Goal: Complete application form

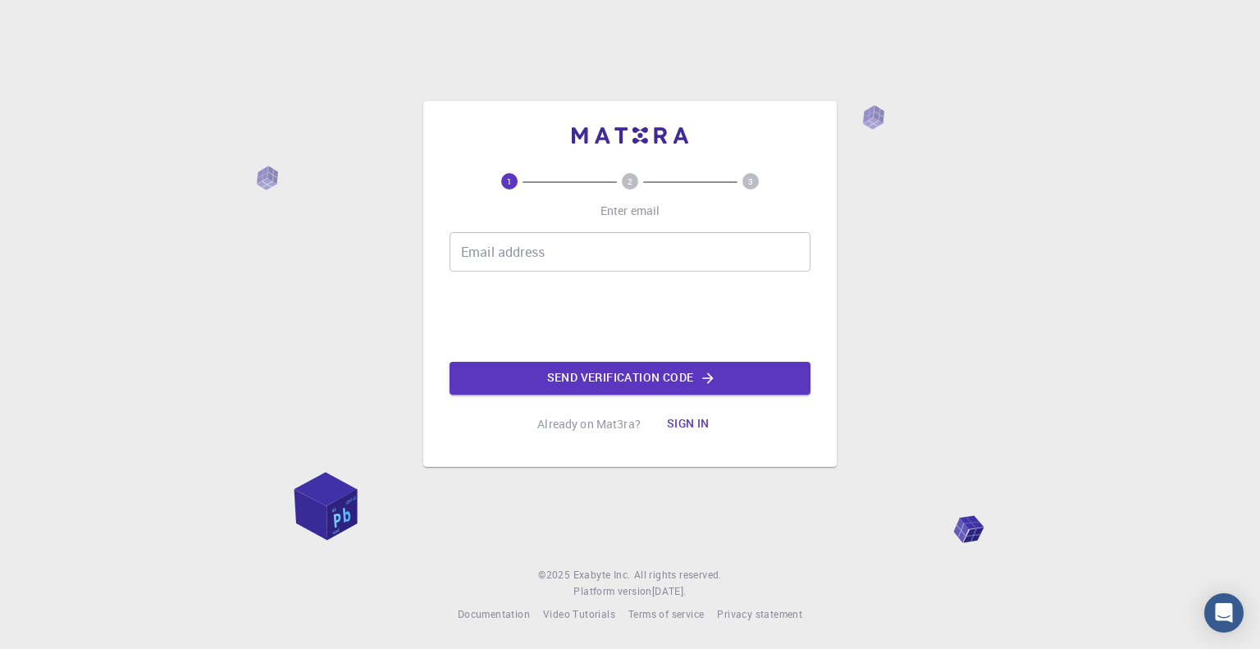
click at [556, 245] on input "Email address" at bounding box center [630, 251] width 361 height 39
type input "[EMAIL_ADDRESS][DOMAIN_NAME]"
click at [739, 388] on button "Send verification code" at bounding box center [630, 378] width 361 height 33
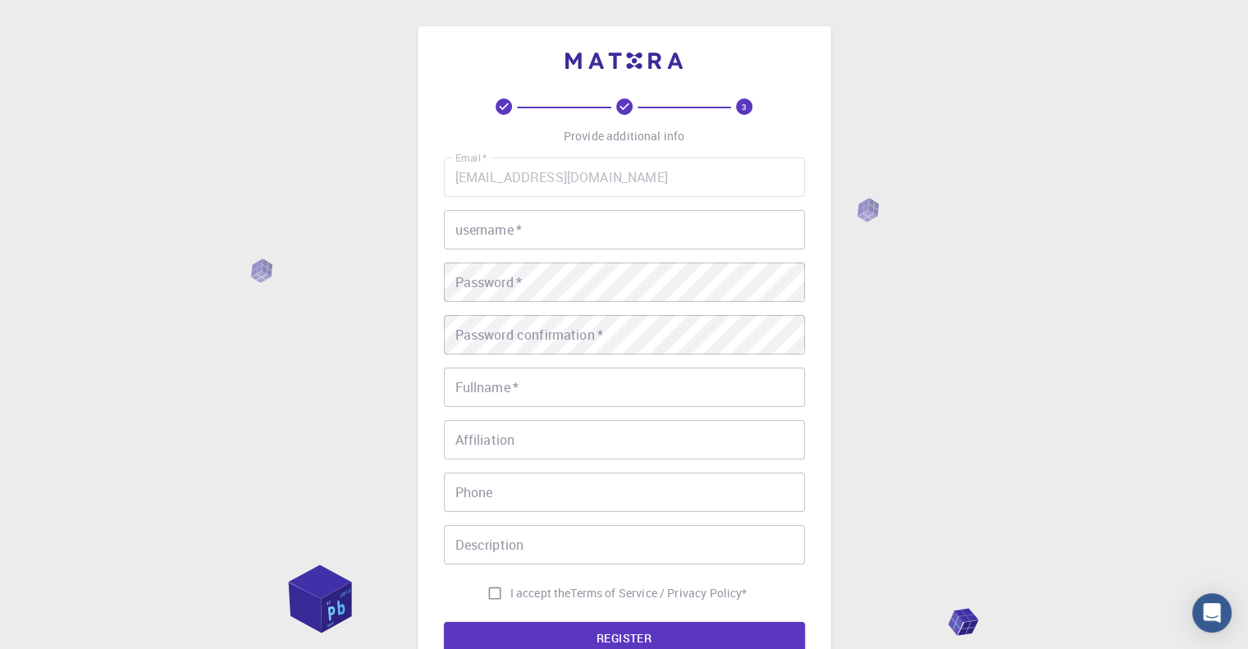
click at [605, 219] on input "username   *" at bounding box center [624, 229] width 361 height 39
click at [539, 226] on input "username   *" at bounding box center [624, 229] width 361 height 39
type input "P"
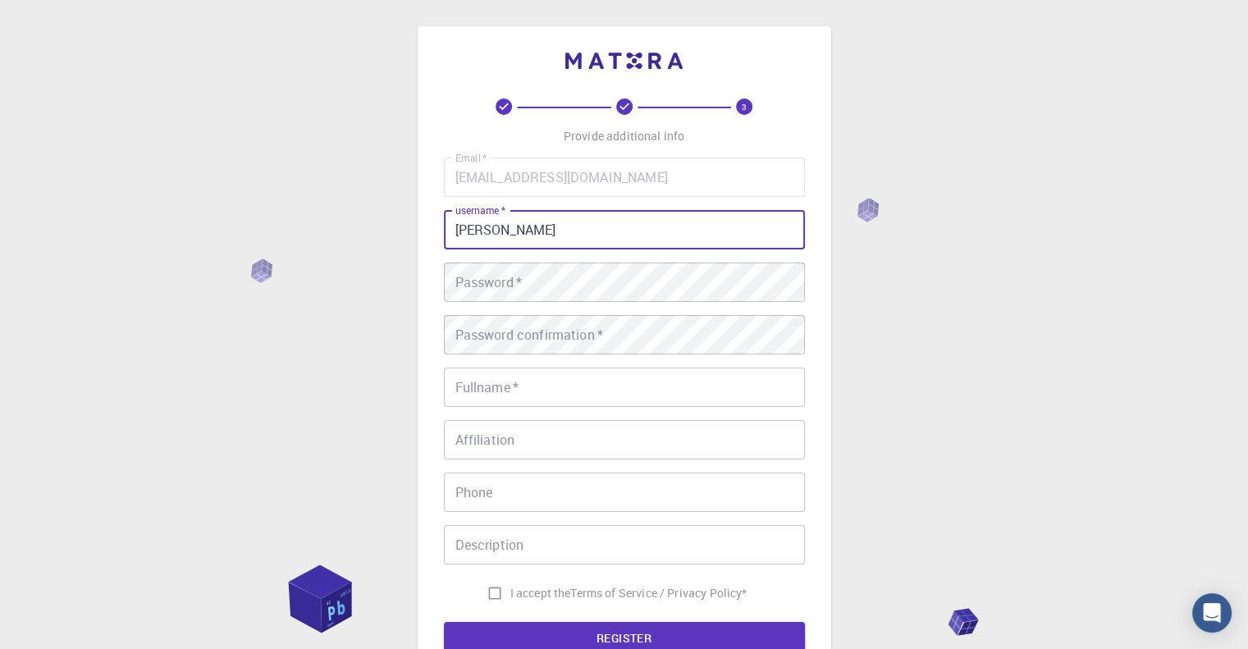
type input "[PERSON_NAME]"
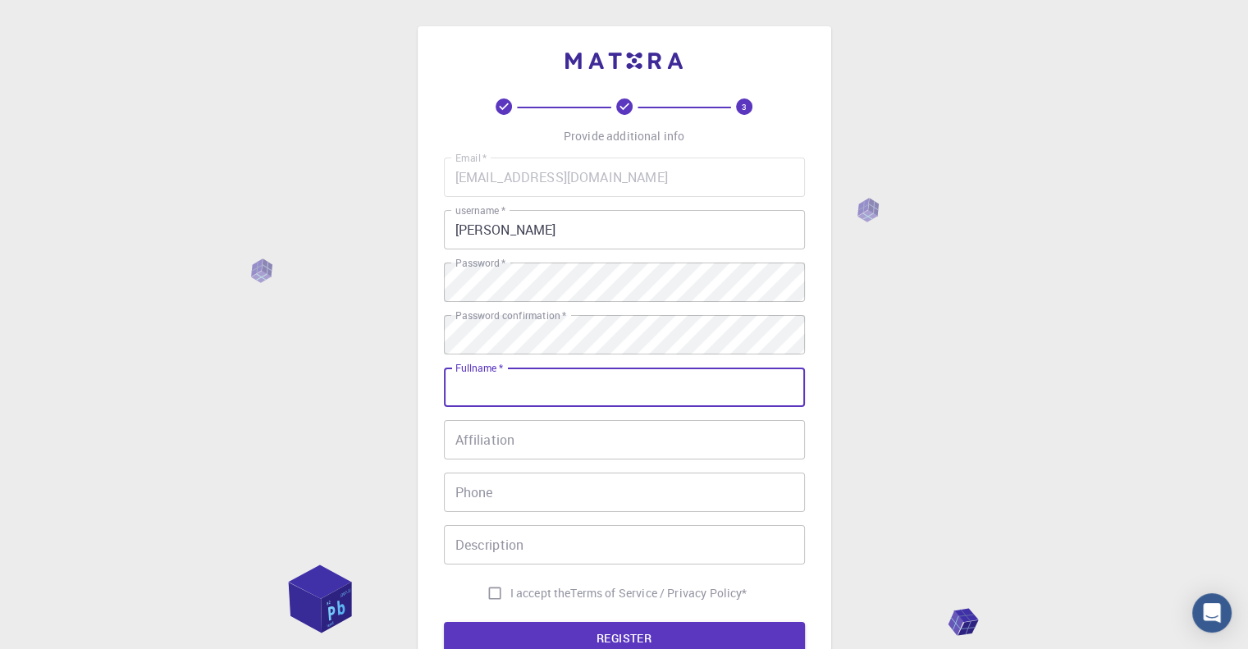
click at [601, 385] on input "Fullname   *" at bounding box center [624, 387] width 361 height 39
type input "Pranshu sharma"
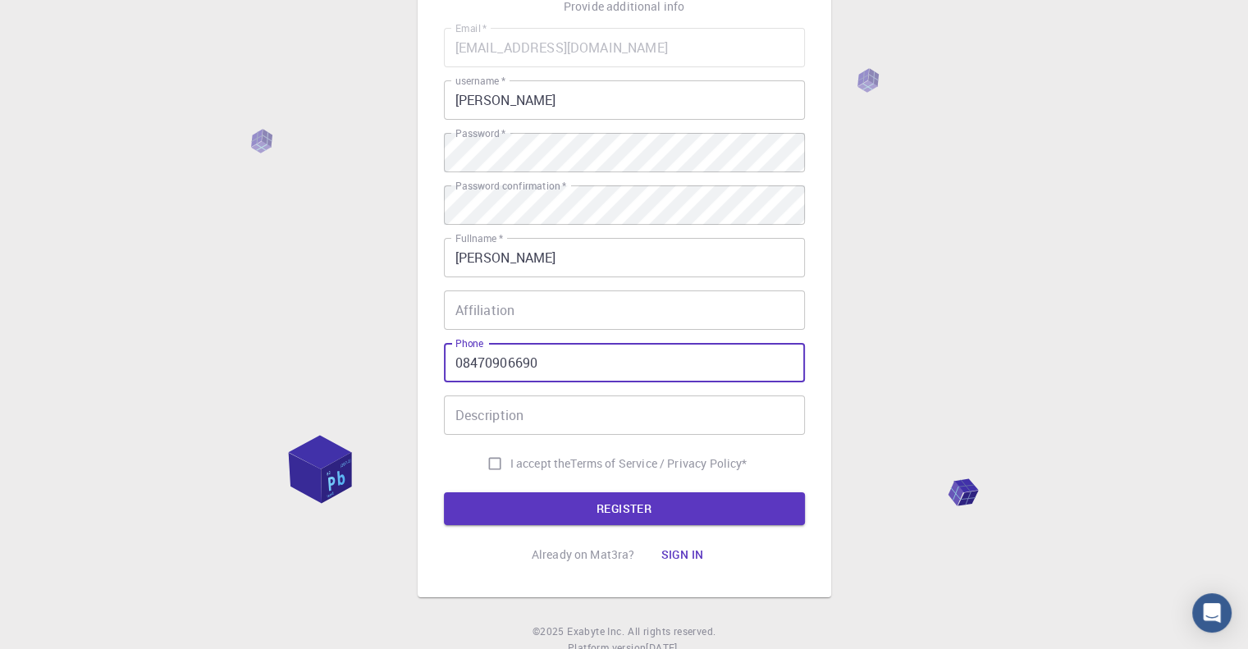
click at [461, 366] on input "08470906690" at bounding box center [624, 362] width 361 height 39
type input "8470906690"
click at [488, 463] on input "I accept the Terms of Service / Privacy Policy *" at bounding box center [494, 463] width 31 height 31
checkbox input "true"
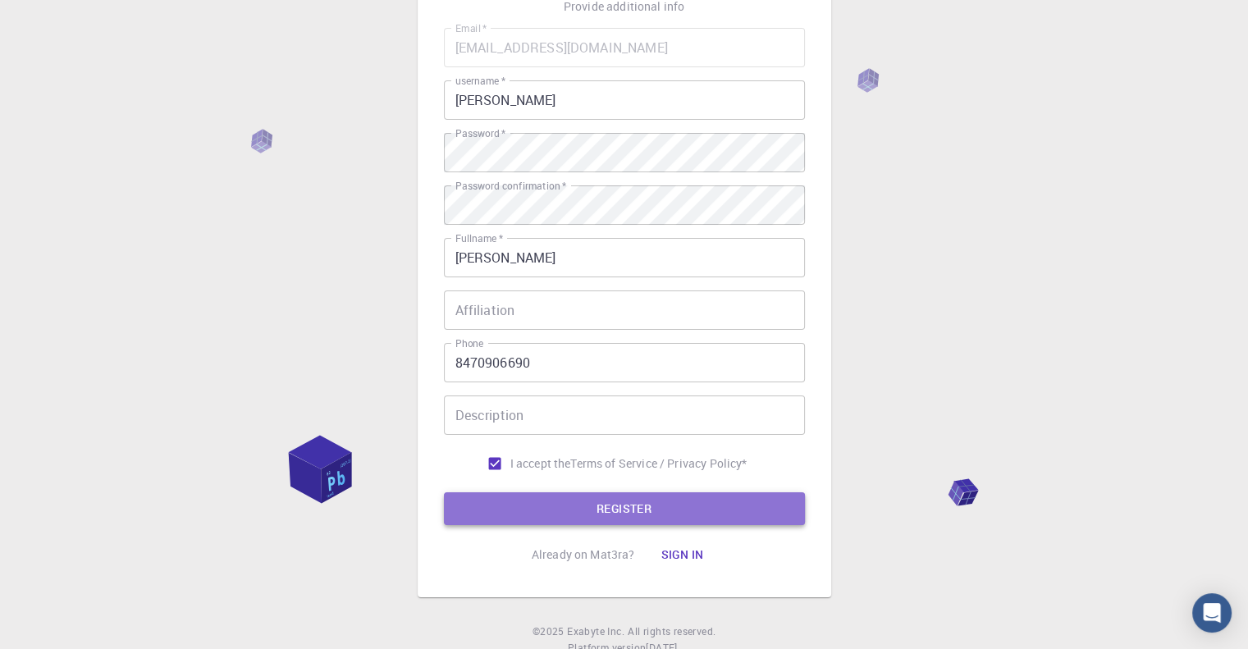
click at [530, 522] on button "REGISTER" at bounding box center [624, 508] width 361 height 33
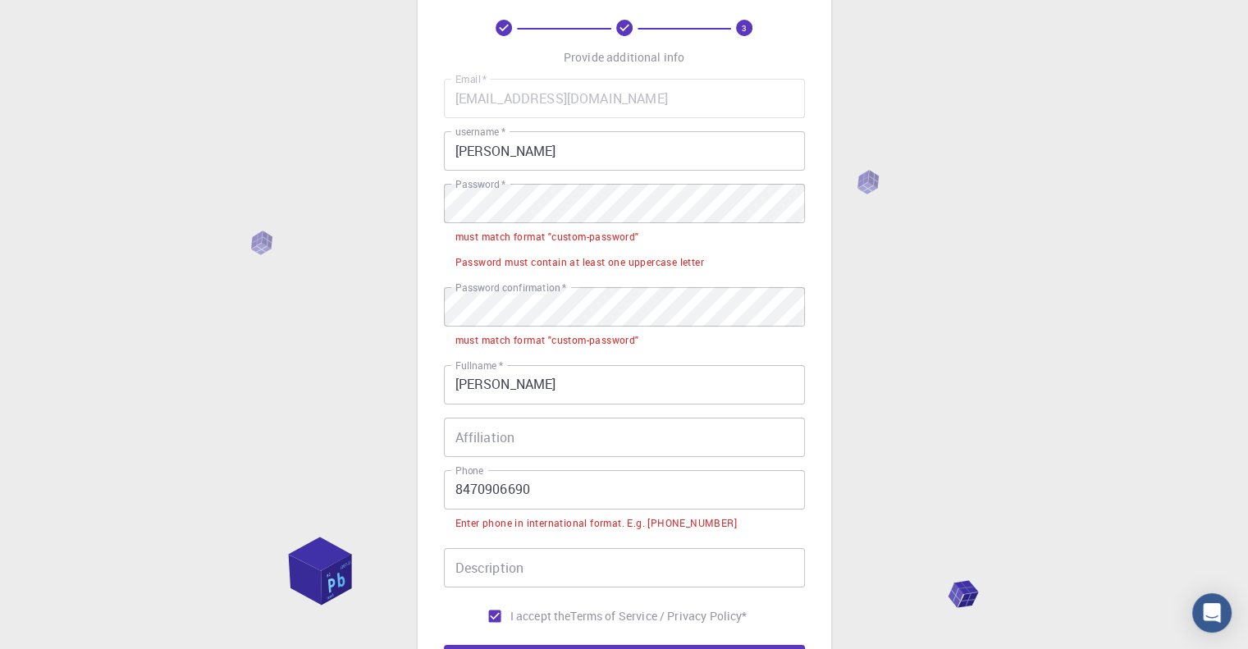
scroll to position [0, 0]
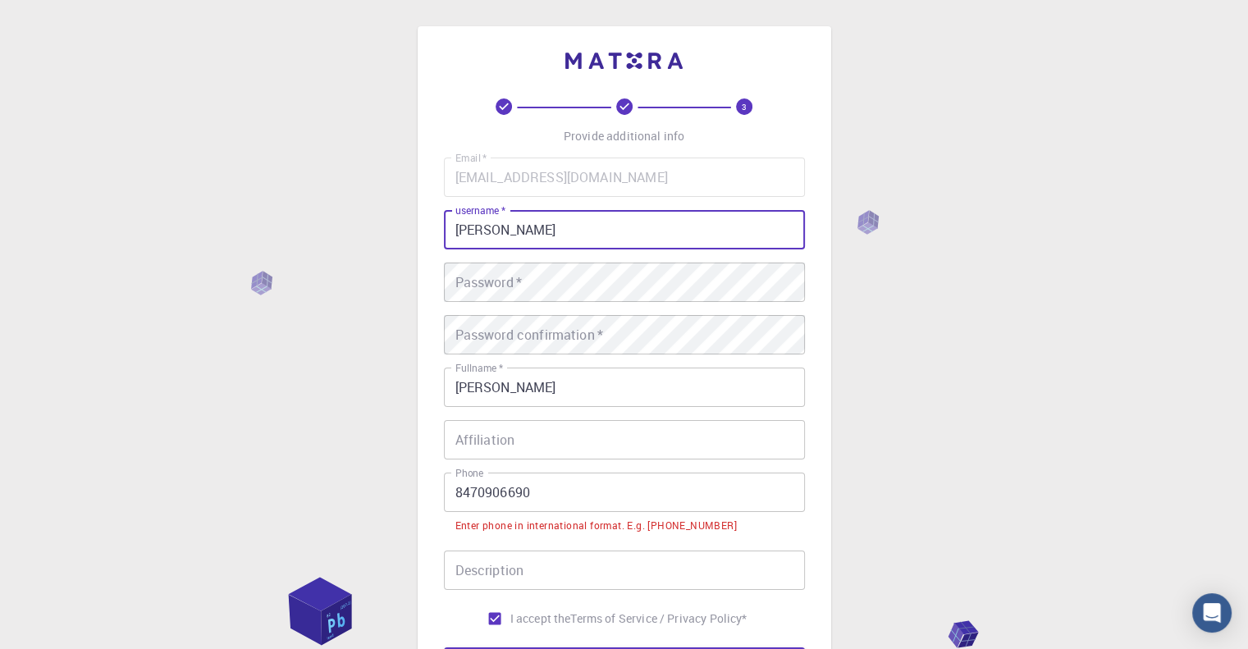
click at [722, 232] on input "[PERSON_NAME]" at bounding box center [624, 229] width 361 height 39
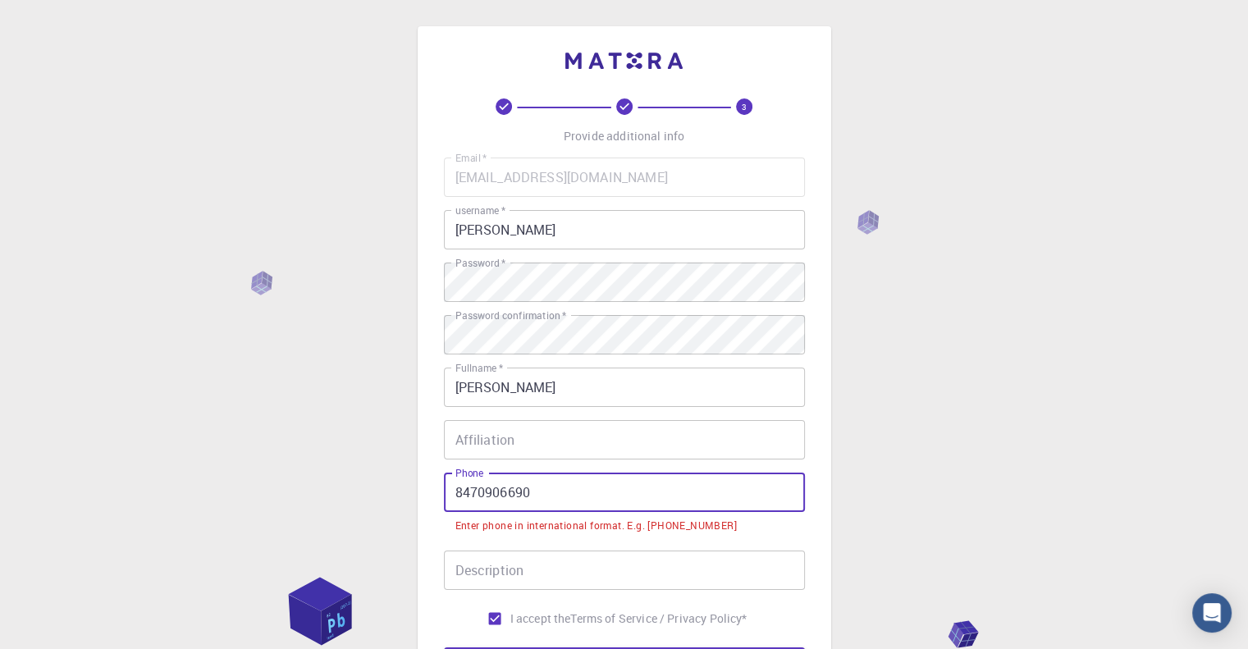
click at [455, 489] on input "8470906690" at bounding box center [624, 492] width 361 height 39
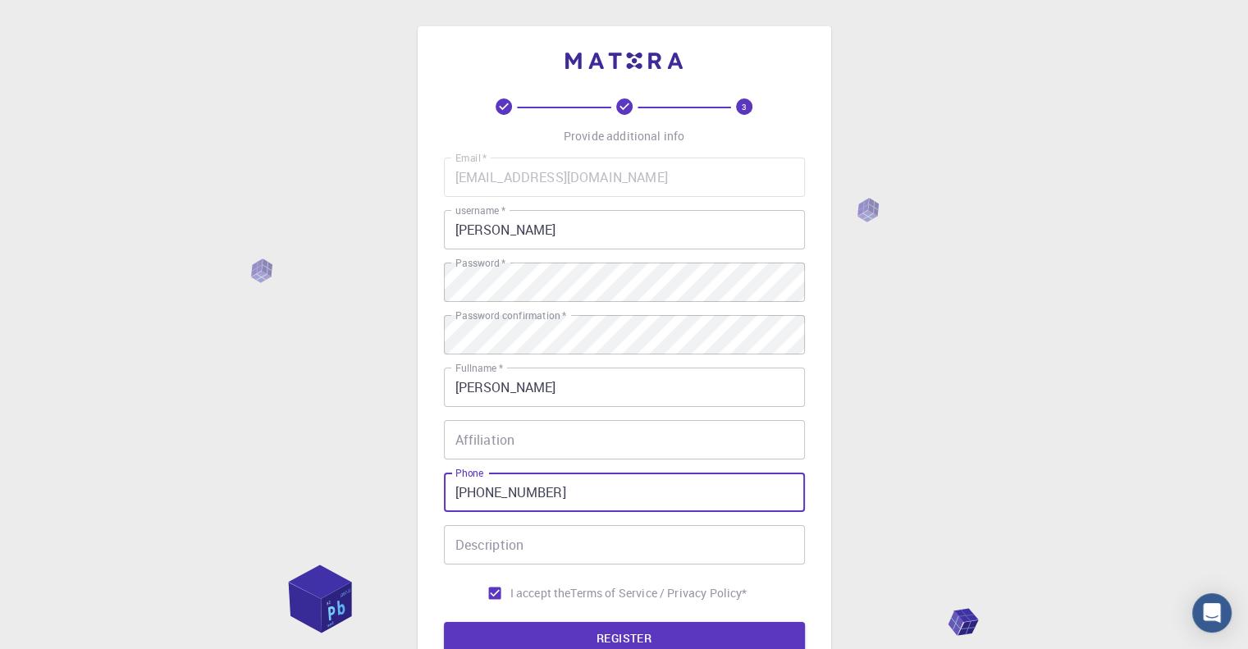
type input "+918470906690"
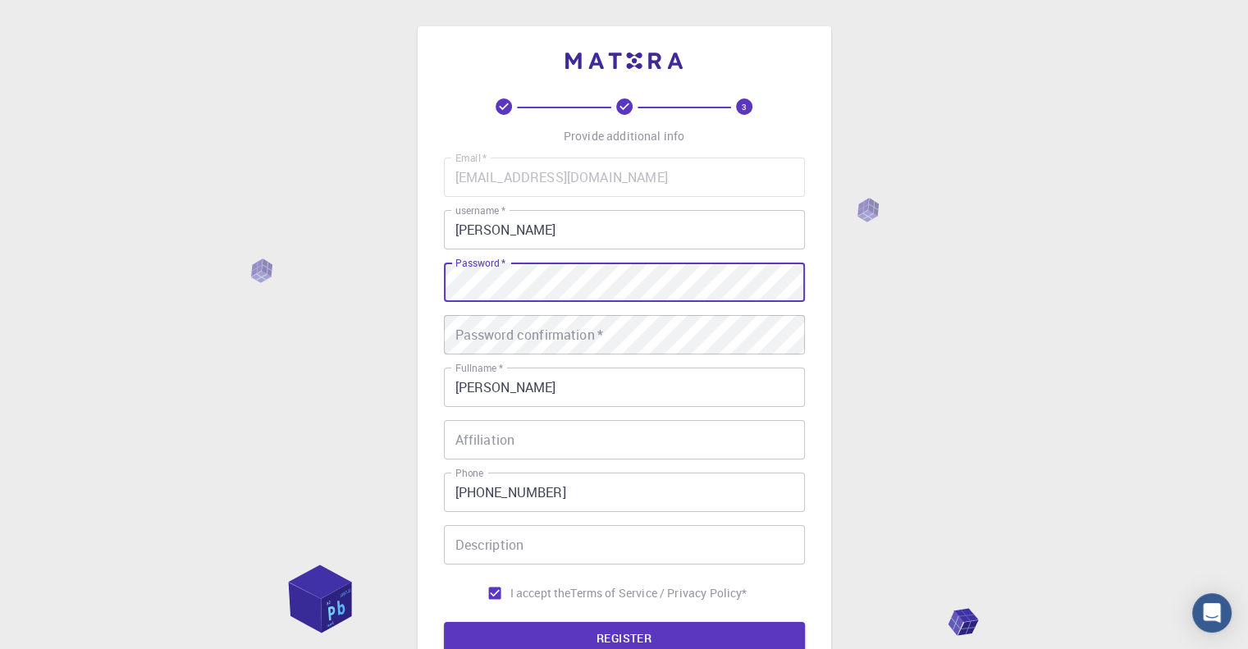
click at [400, 282] on div "3 Provide additional info Email   * pranshu_s@mt.iitr.ac.in Email   * username …" at bounding box center [624, 417] width 1248 height 835
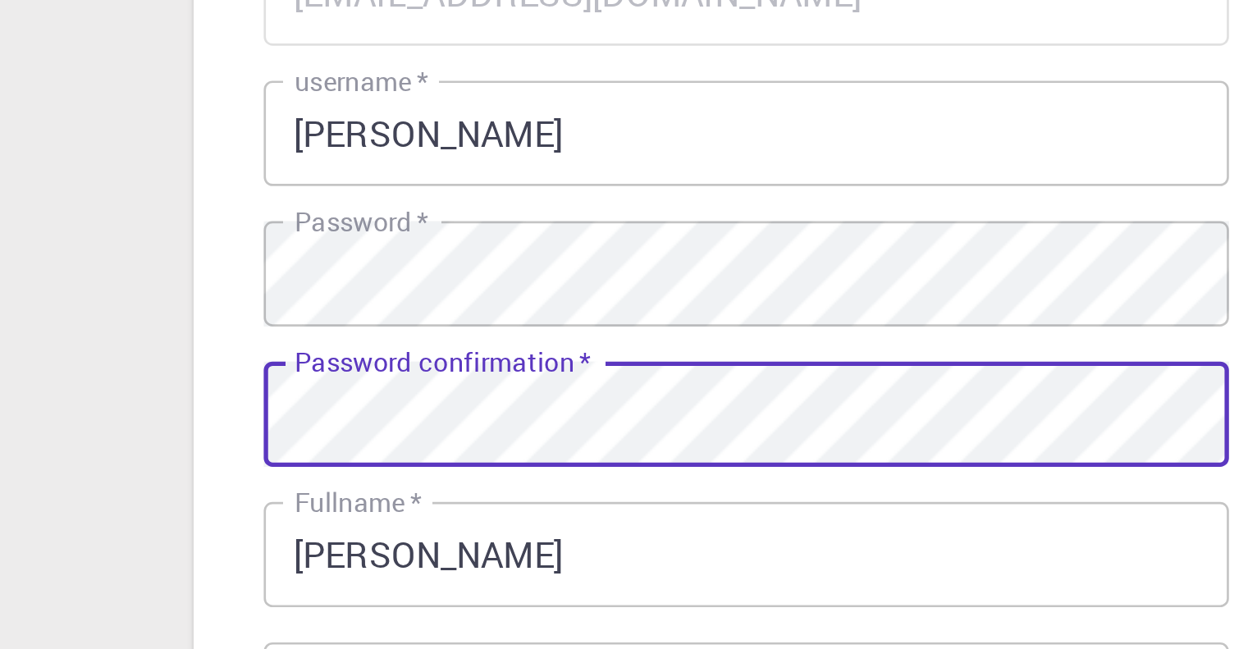
click at [444, 622] on button "REGISTER" at bounding box center [624, 638] width 361 height 33
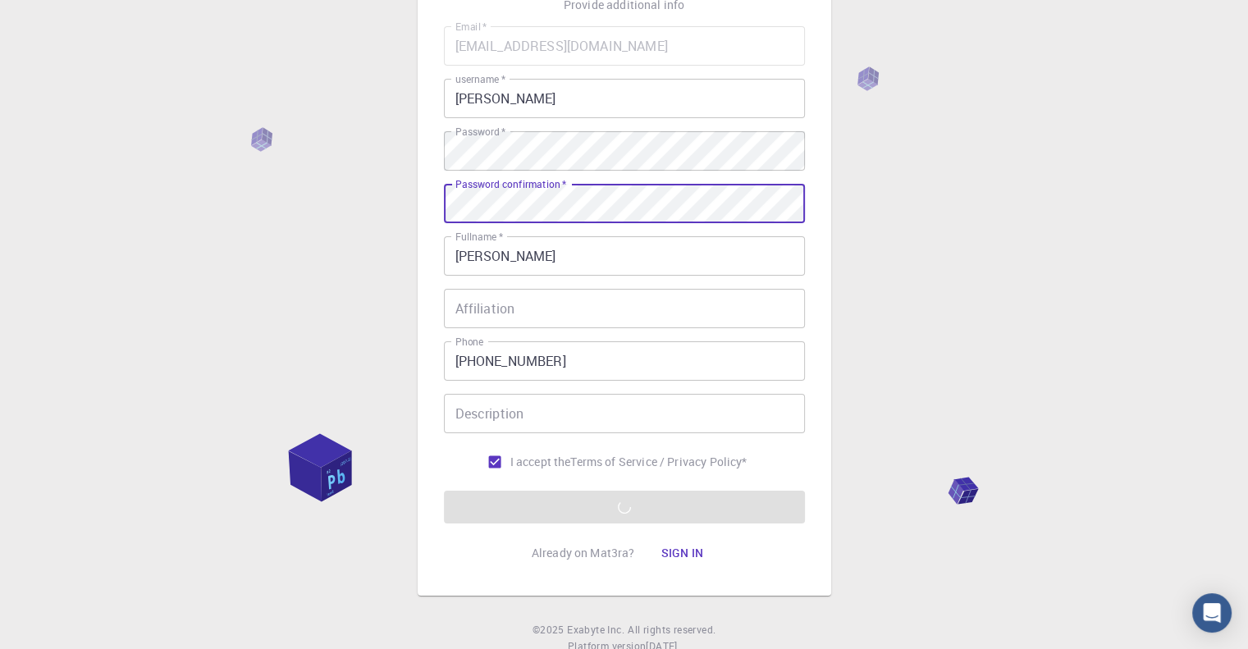
scroll to position [185, 0]
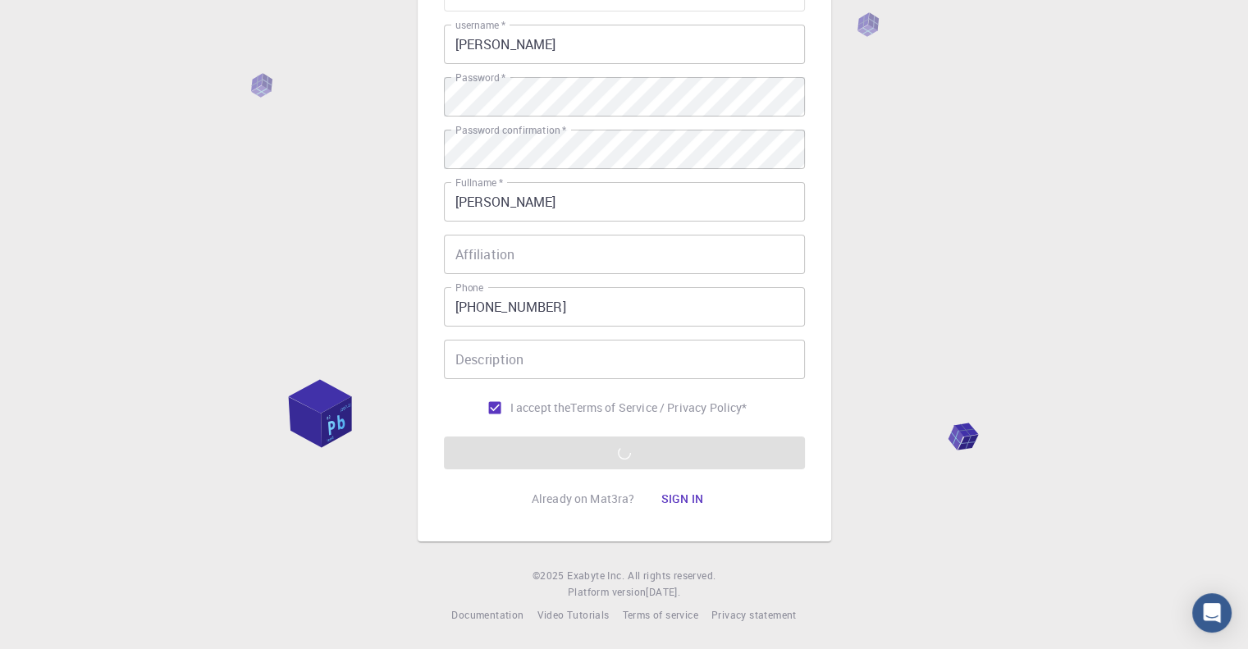
click at [837, 438] on div "3 Provide additional info Email   * pranshu_s@mt.iitr.ac.in Email   * username …" at bounding box center [624, 232] width 1248 height 835
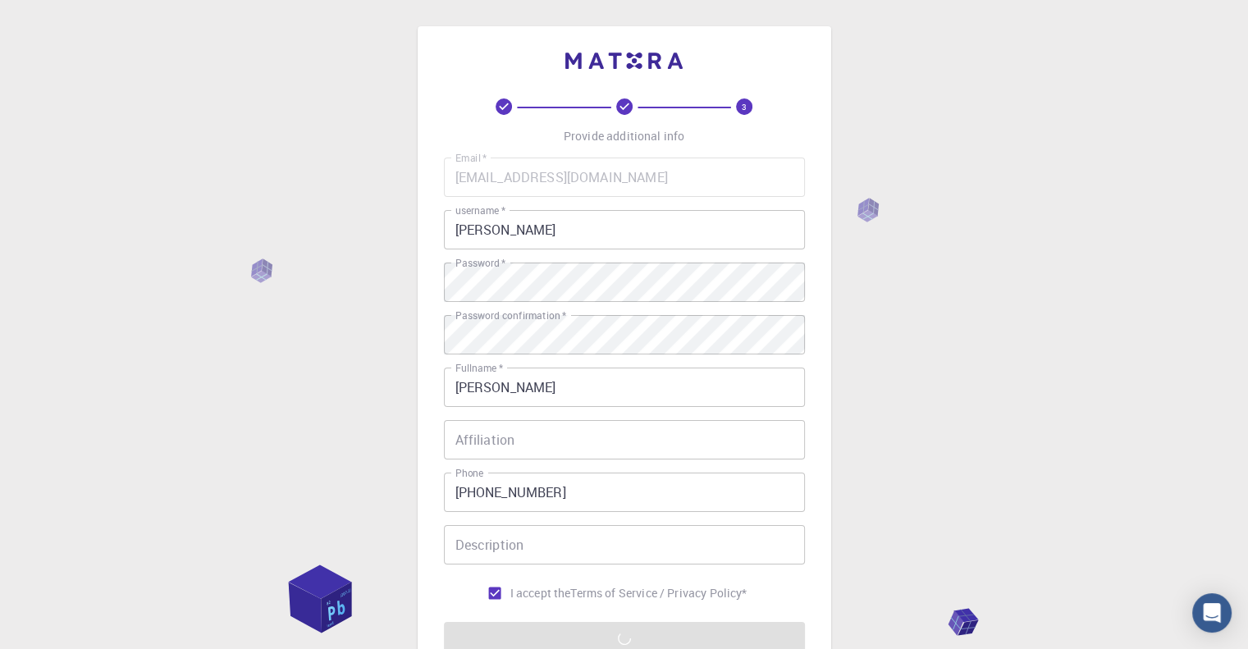
scroll to position [92, 0]
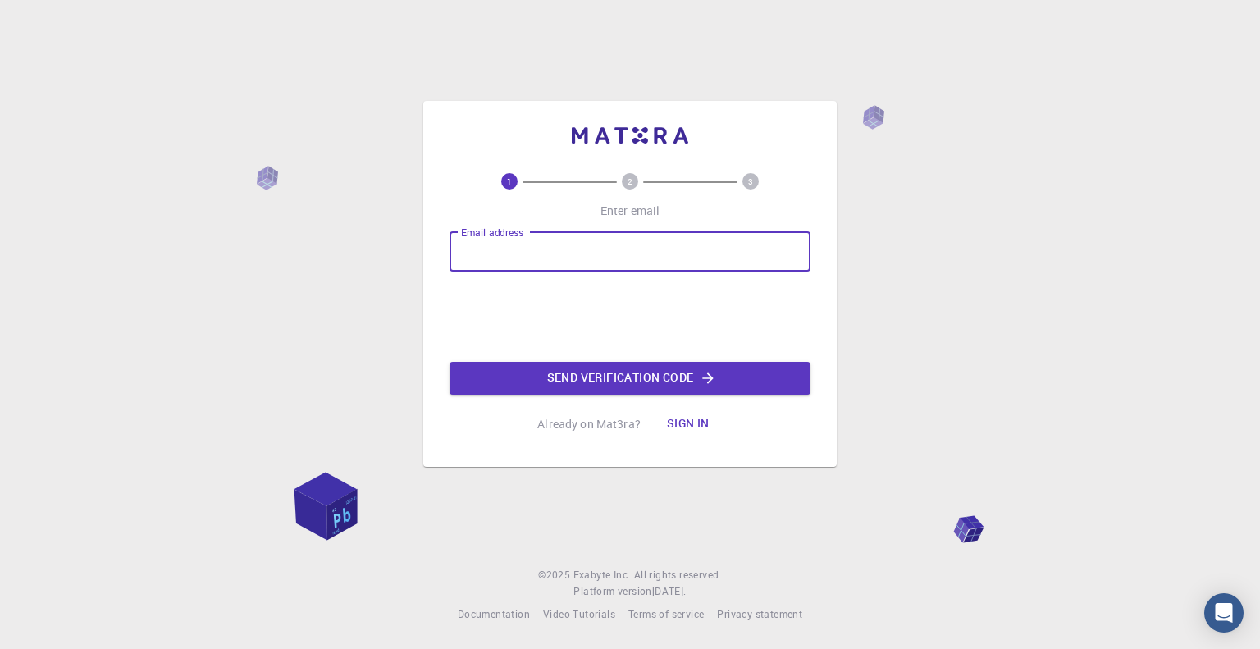
click at [551, 258] on input "Email address" at bounding box center [630, 251] width 361 height 39
type input "[EMAIL_ADDRESS][DOMAIN_NAME]"
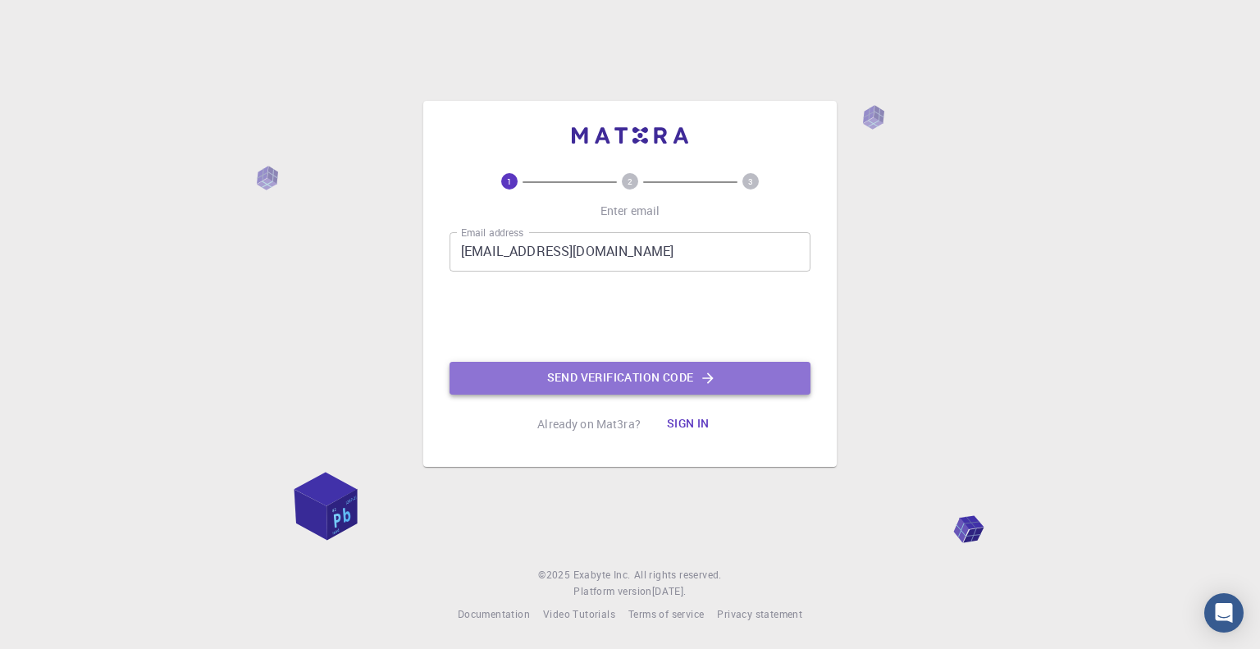
click at [776, 392] on button "Send verification code" at bounding box center [630, 378] width 361 height 33
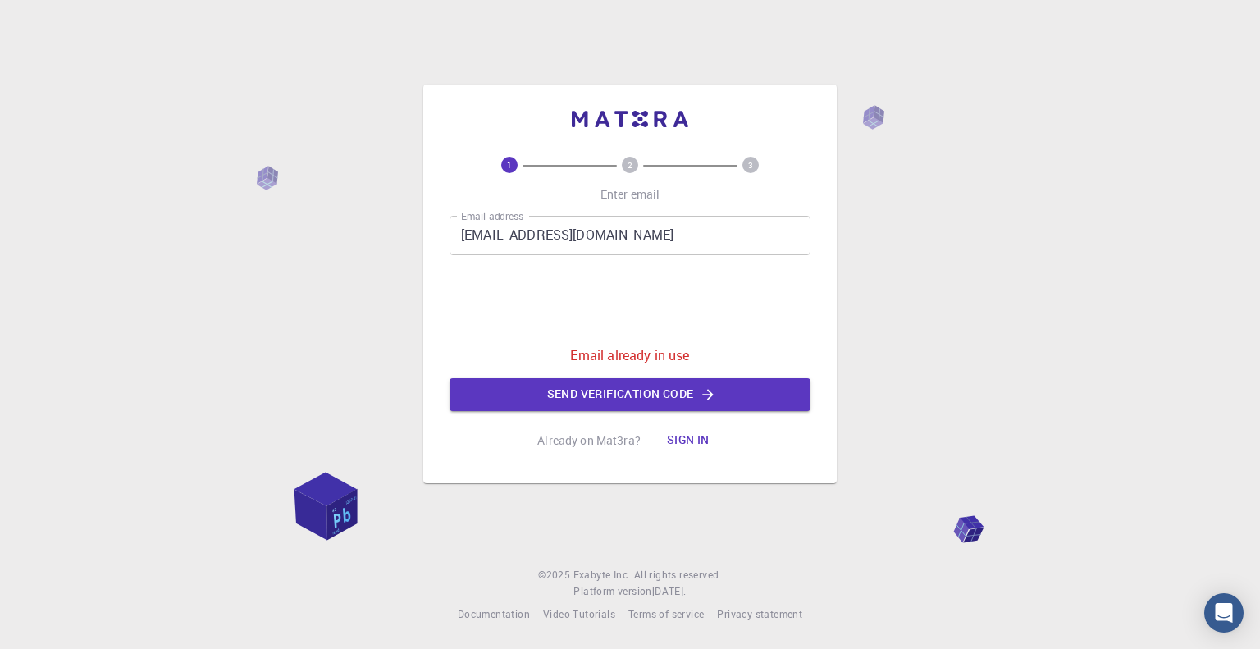
click at [688, 434] on button "Sign in" at bounding box center [688, 440] width 69 height 33
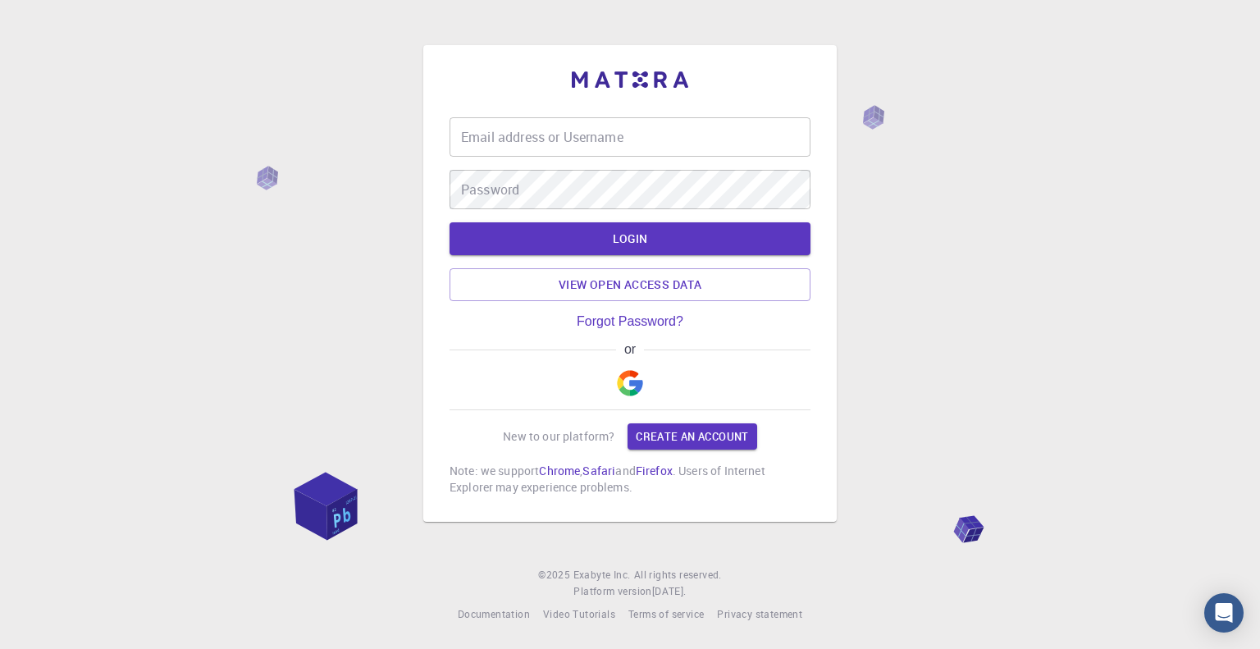
click at [625, 130] on input "Email address or Username" at bounding box center [630, 136] width 361 height 39
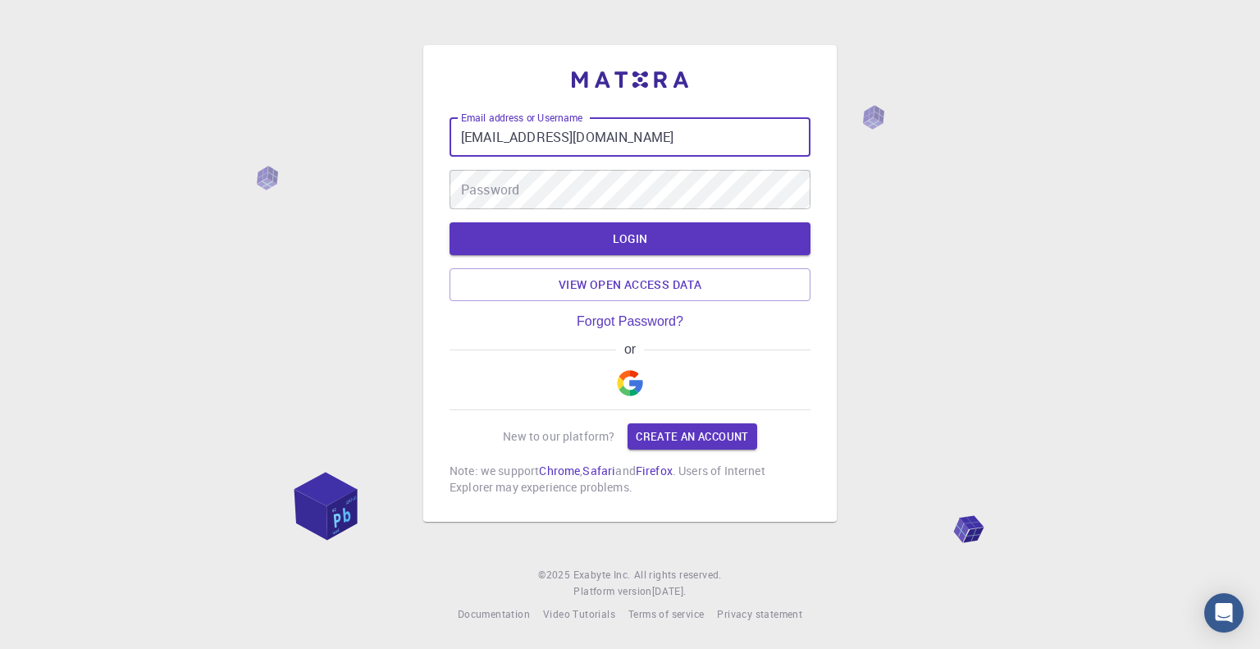
type input "[EMAIL_ADDRESS][DOMAIN_NAME]"
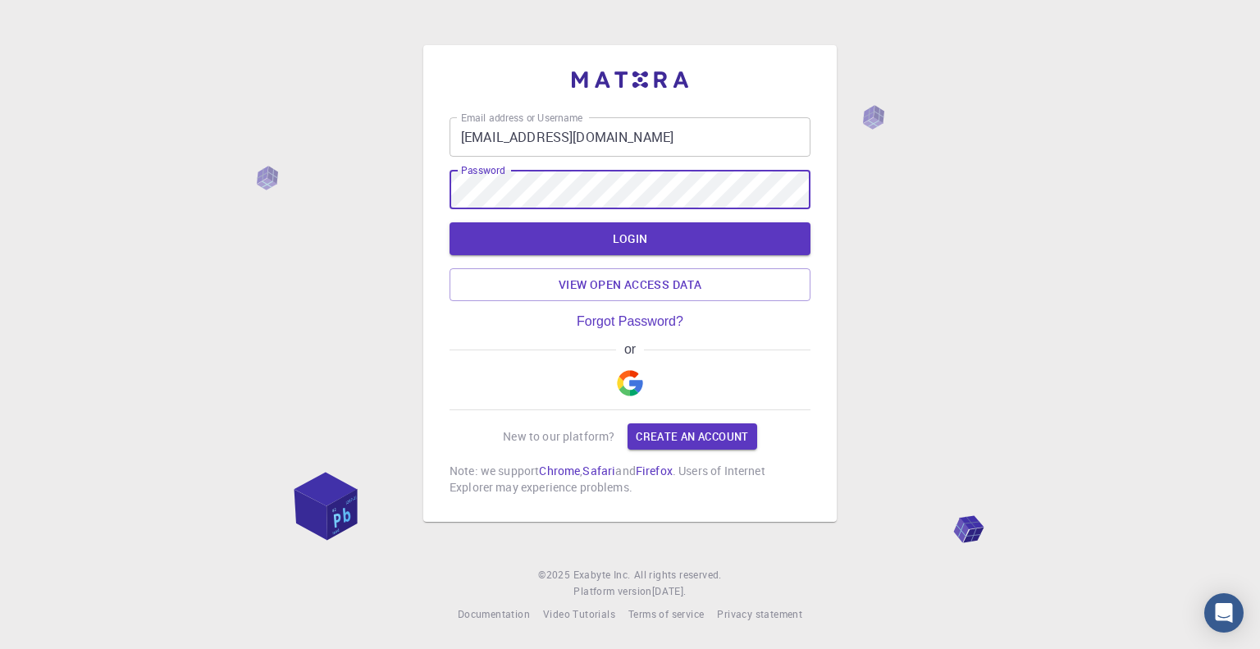
click at [450, 222] on button "LOGIN" at bounding box center [630, 238] width 361 height 33
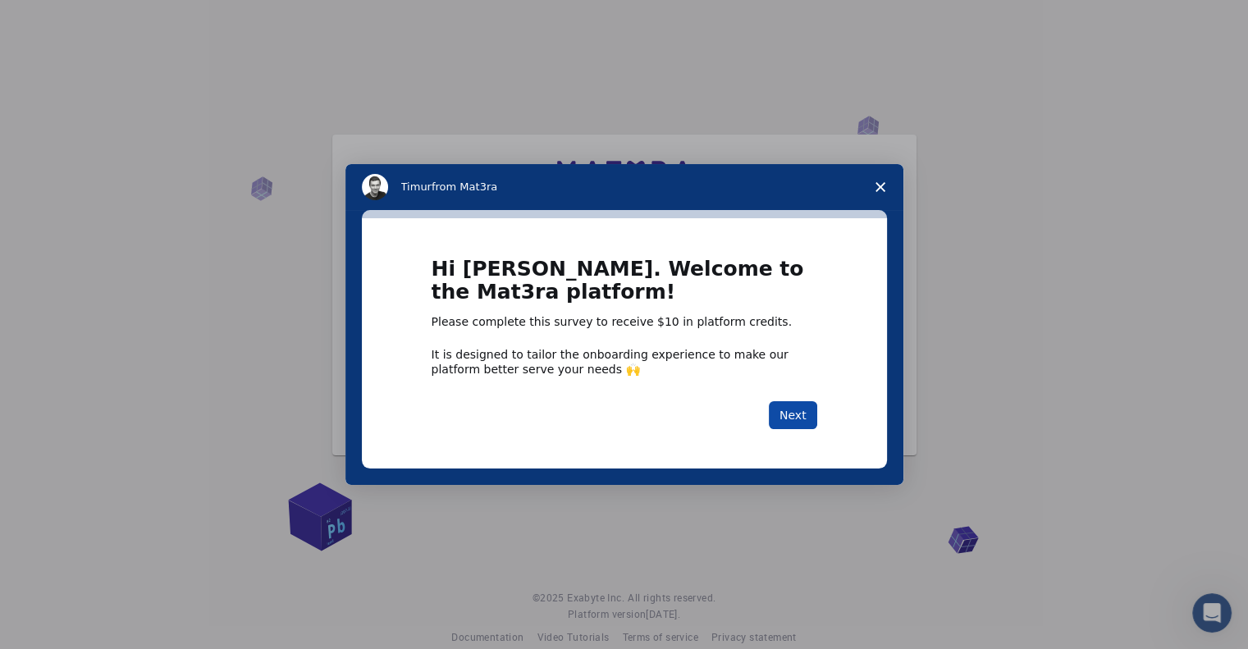
click at [804, 413] on button "Next" at bounding box center [793, 415] width 48 height 28
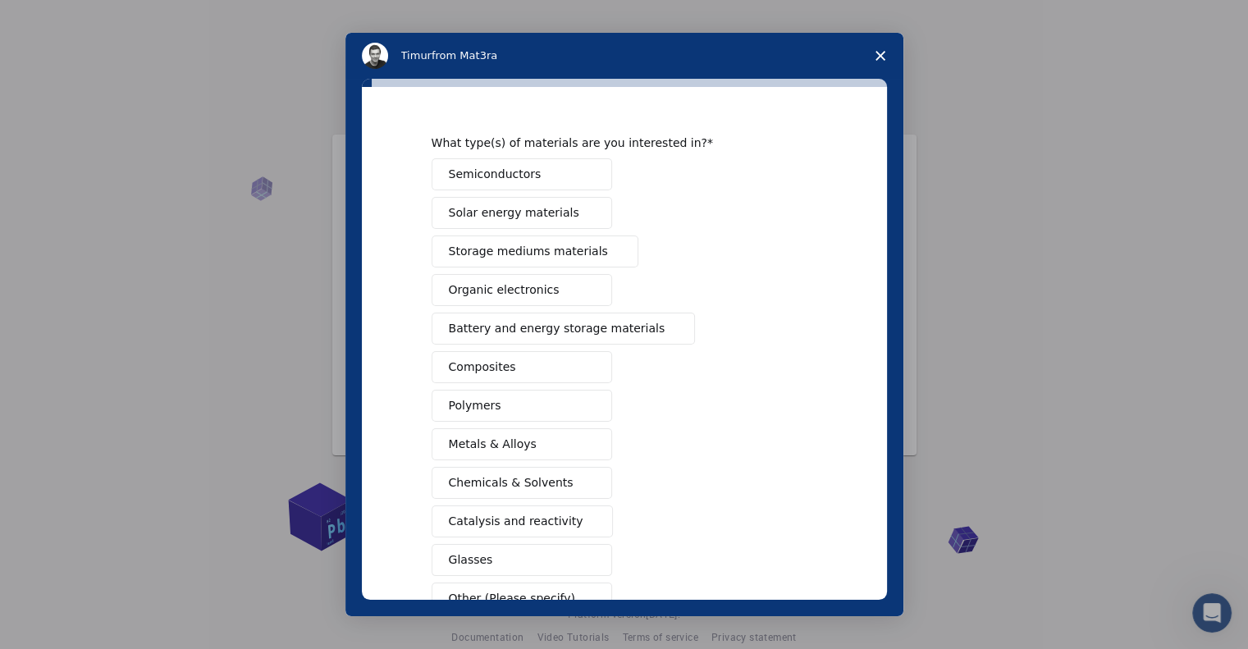
scroll to position [1, 0]
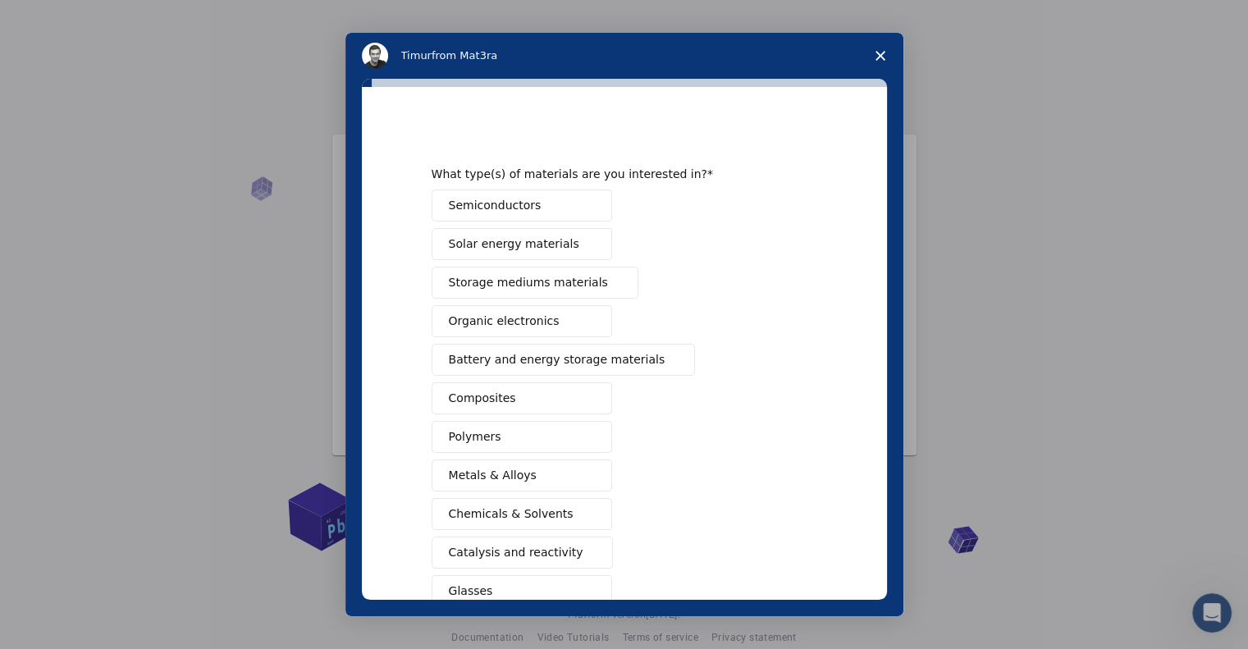
click at [545, 218] on button "Semiconductors" at bounding box center [522, 206] width 181 height 32
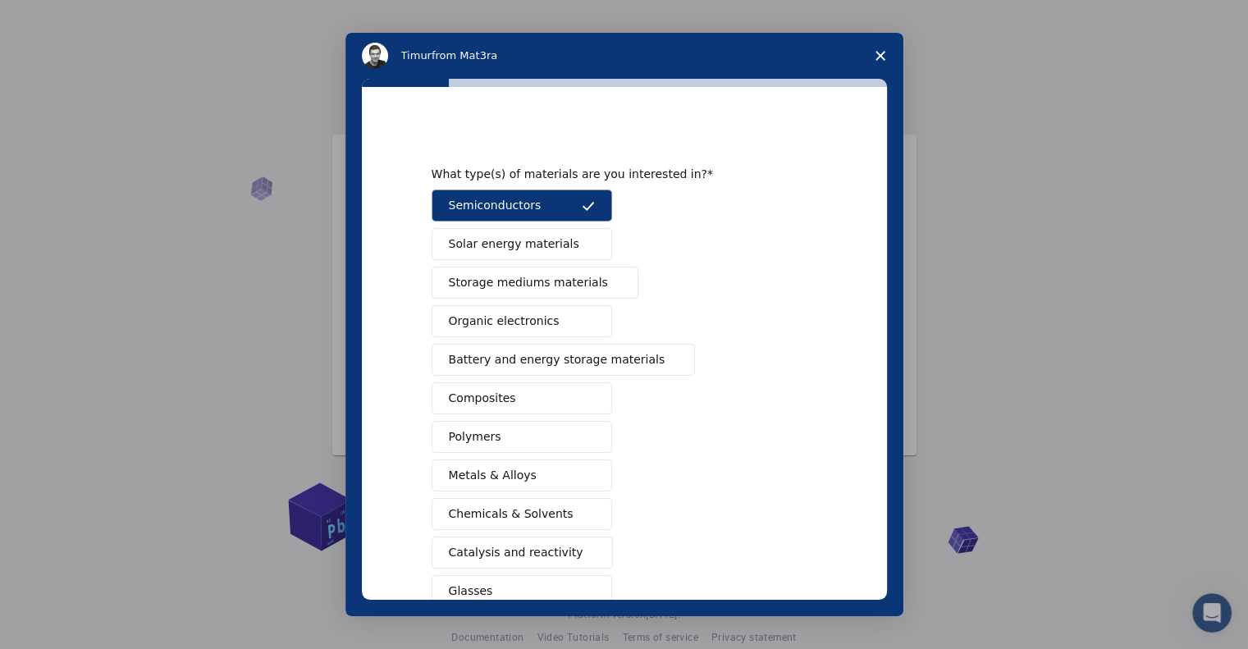
click at [551, 316] on button "Organic electronics" at bounding box center [522, 321] width 181 height 32
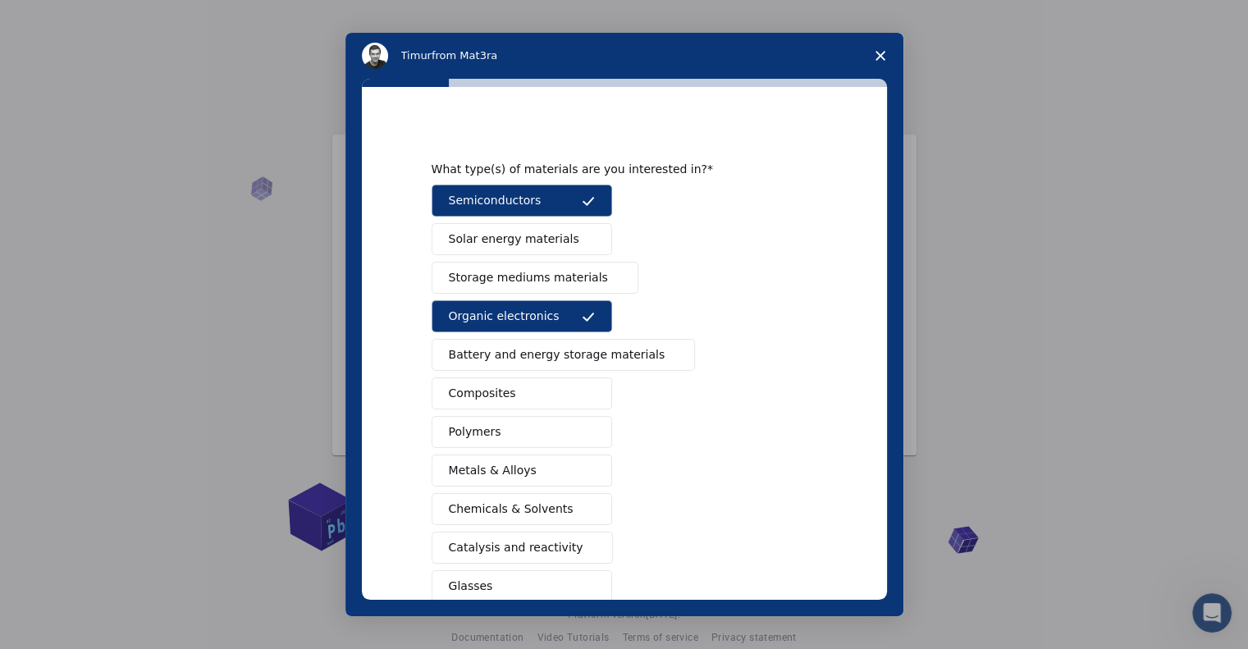
scroll to position [105, 0]
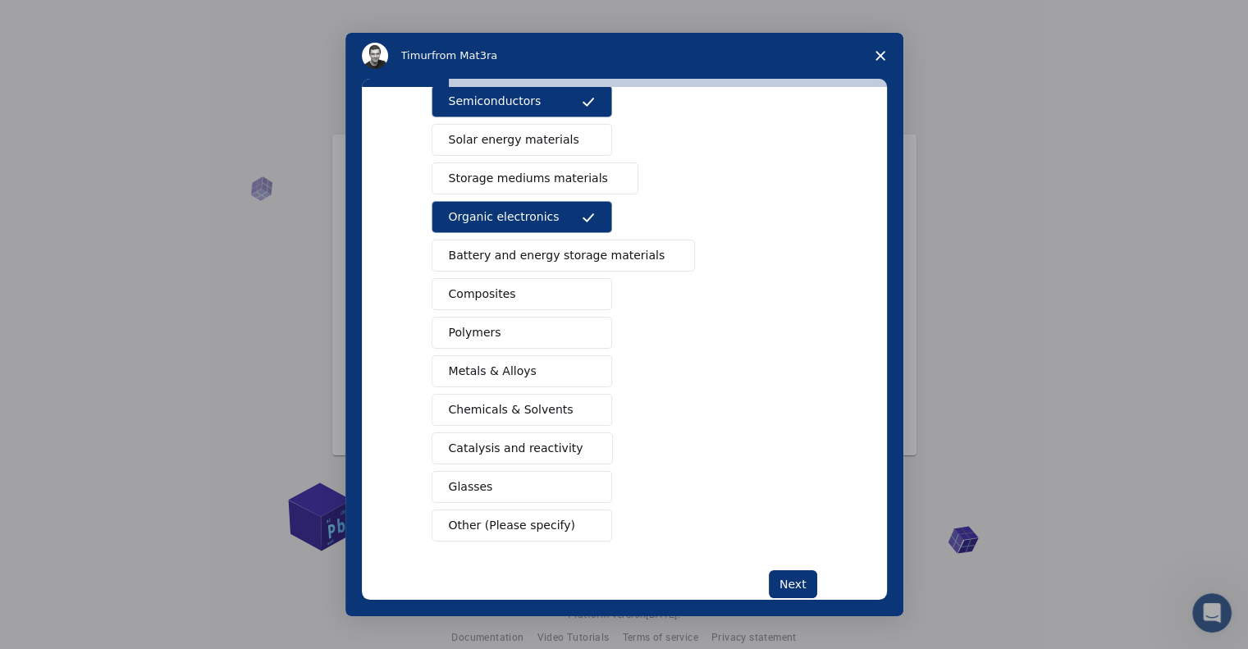
click at [538, 374] on button "Metals & Alloys" at bounding box center [522, 371] width 181 height 32
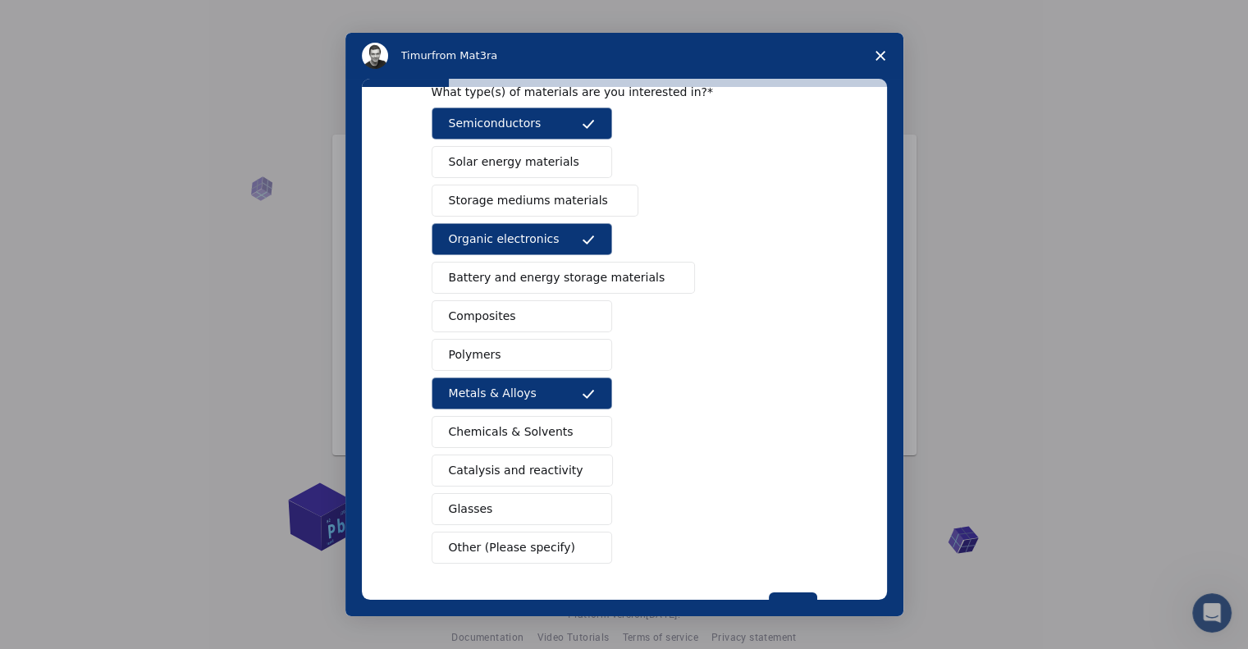
scroll to position [138, 0]
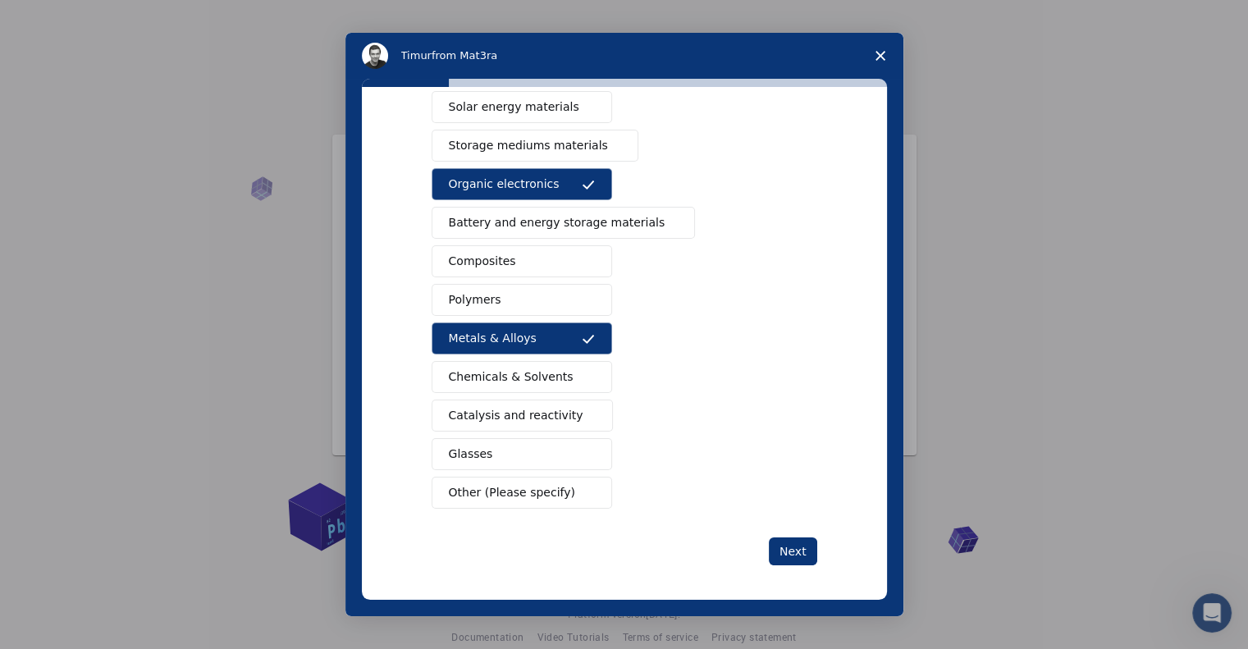
click at [526, 407] on span "Catalysis and reactivity" at bounding box center [516, 415] width 135 height 17
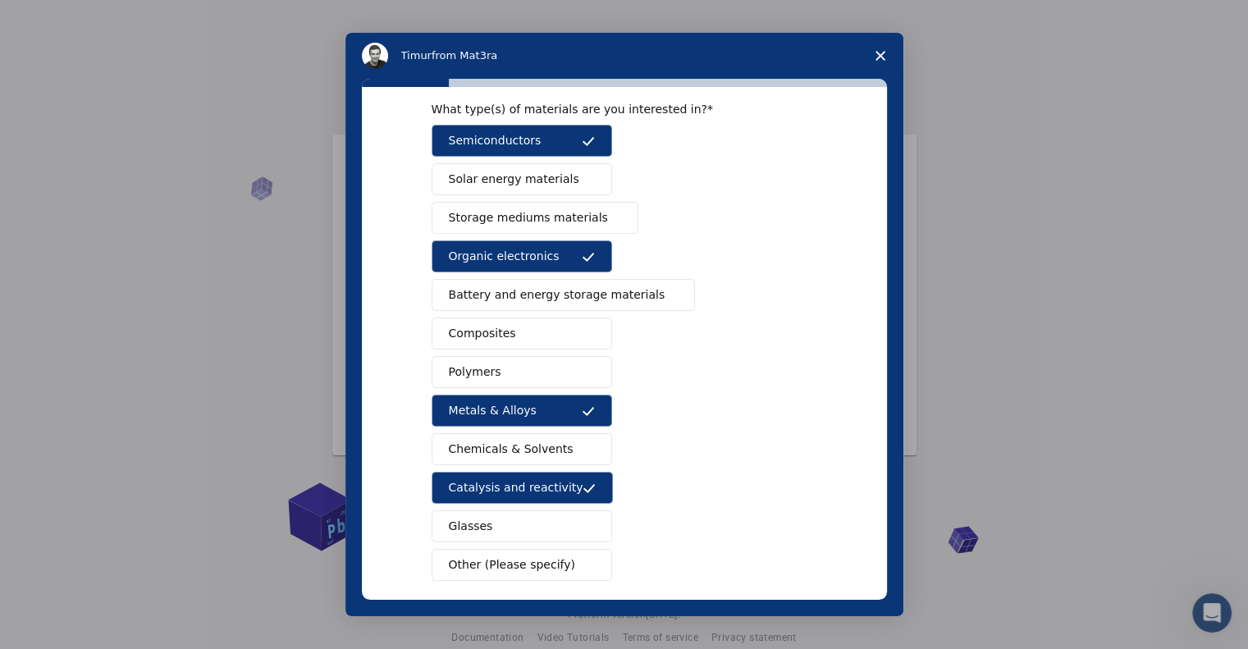
scroll to position [62, 0]
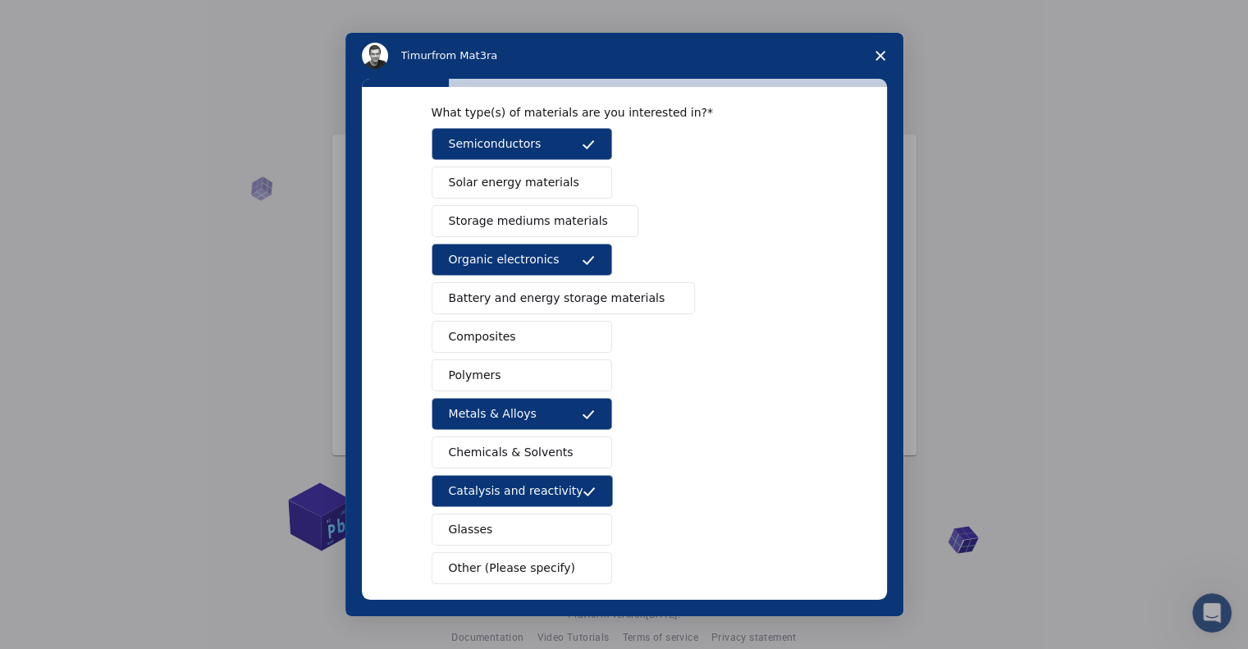
click at [552, 439] on button "Chemicals & Solvents" at bounding box center [522, 453] width 181 height 32
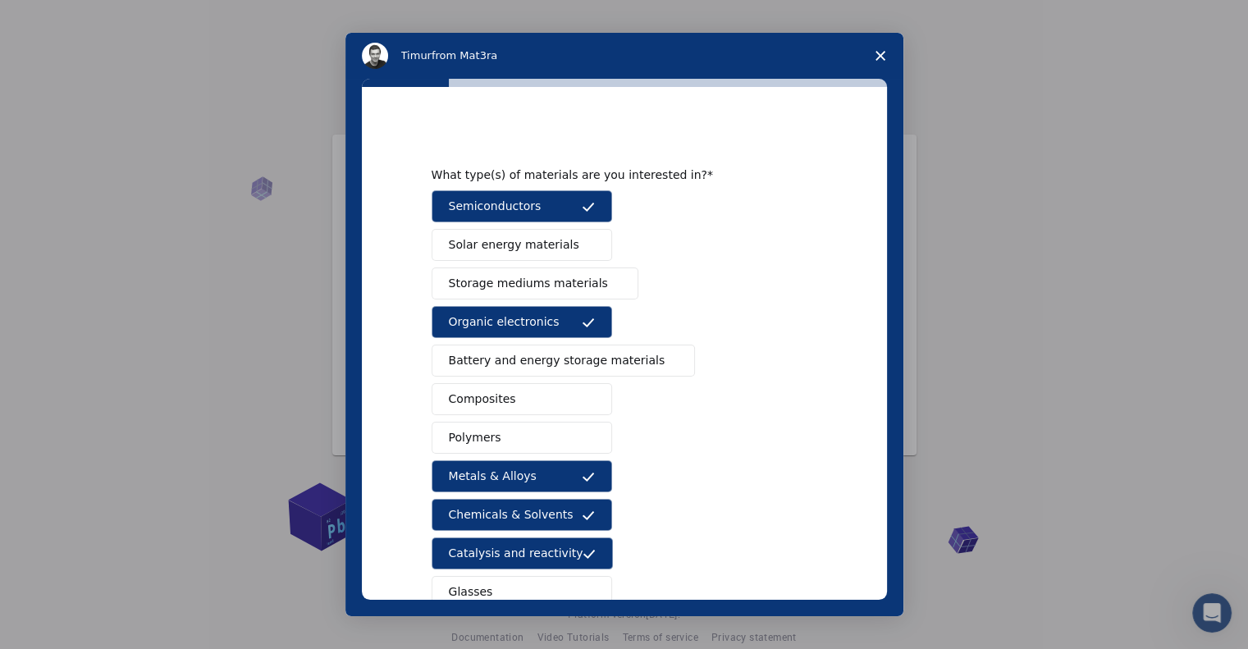
scroll to position [138, 0]
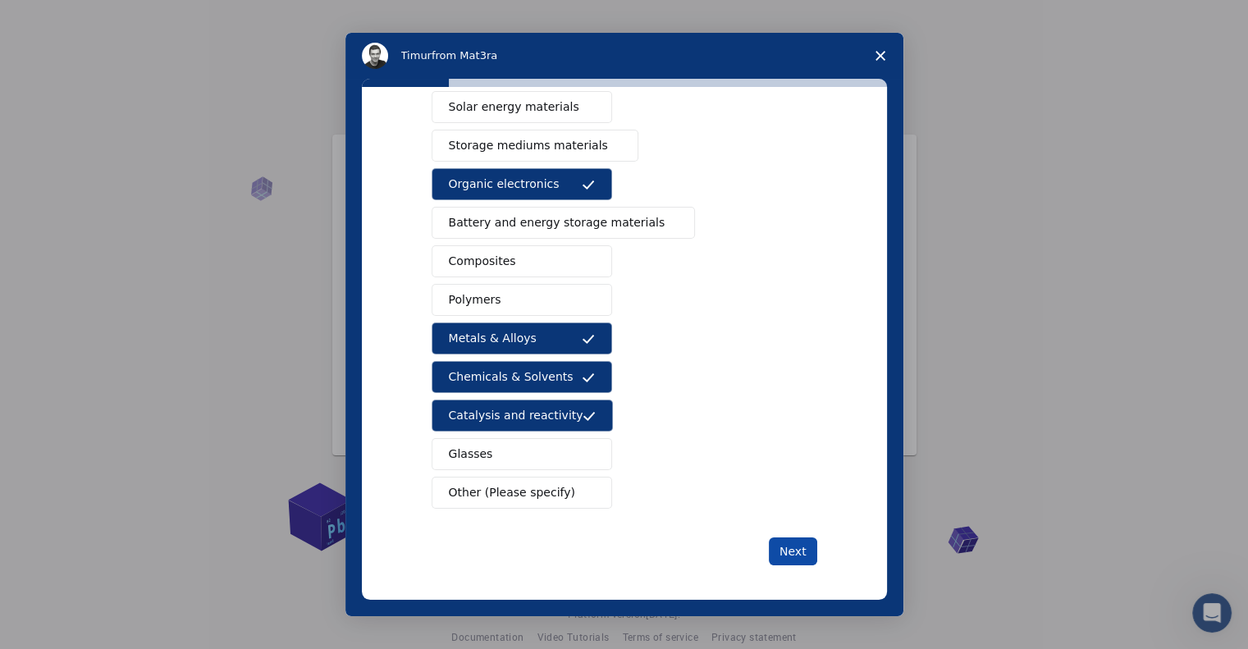
click at [791, 542] on button "Next" at bounding box center [793, 551] width 48 height 28
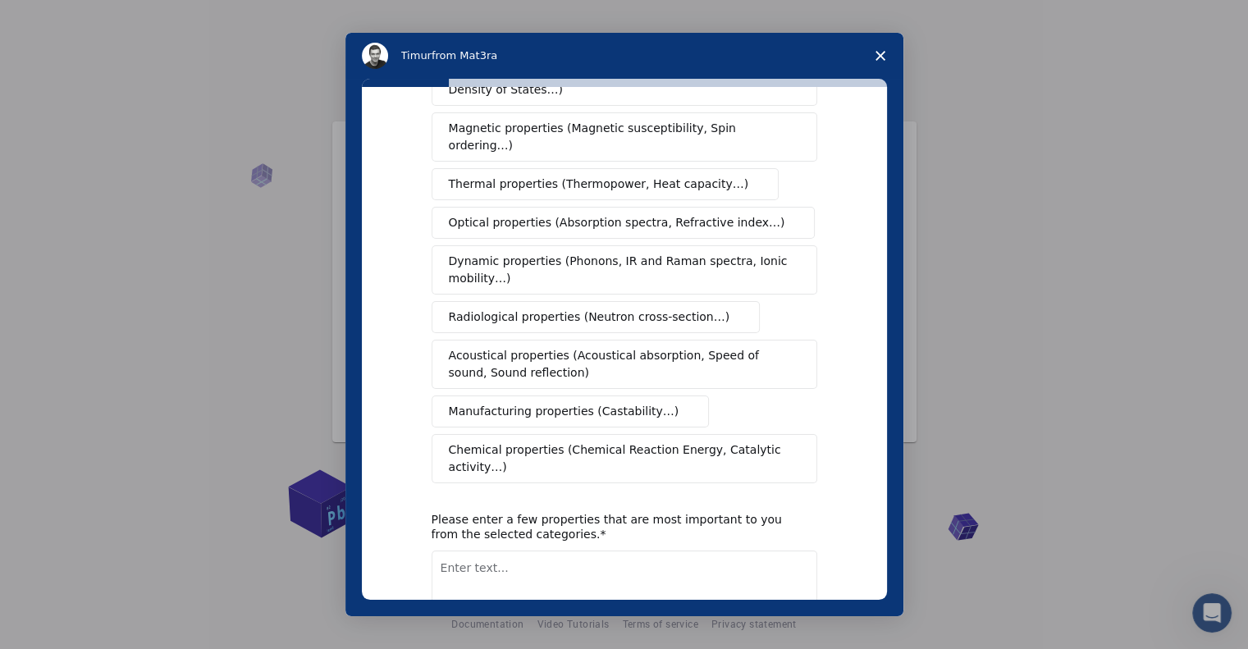
scroll to position [223, 0]
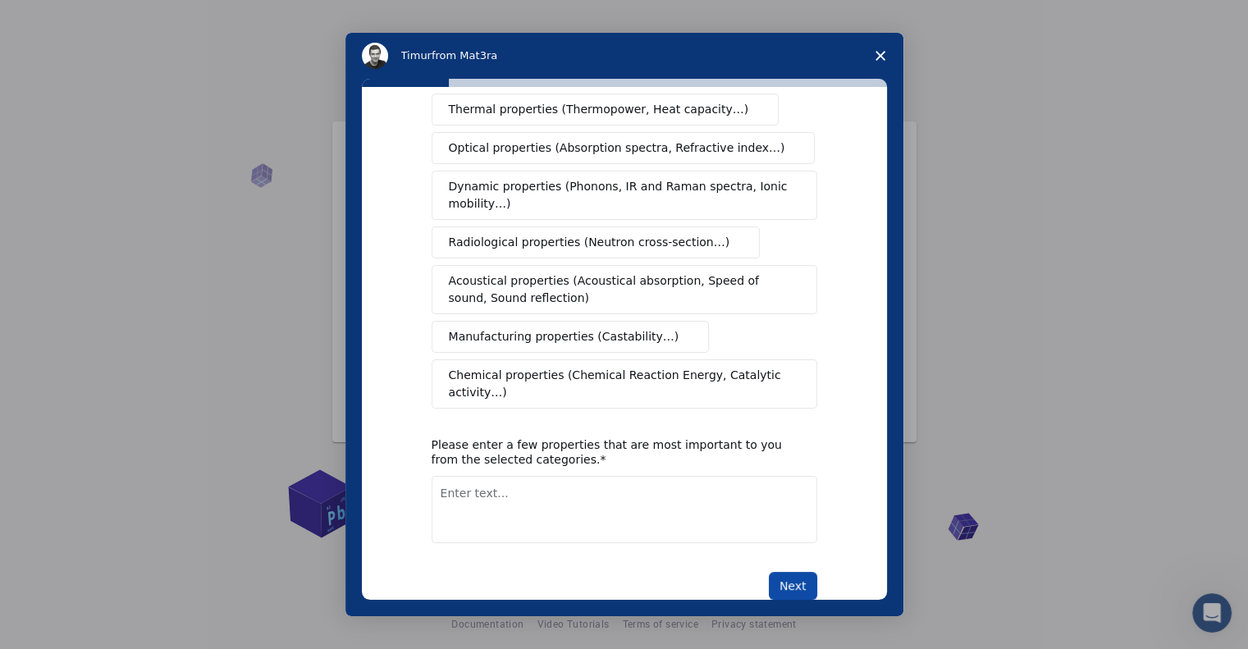
click at [801, 572] on button "Next" at bounding box center [793, 586] width 48 height 28
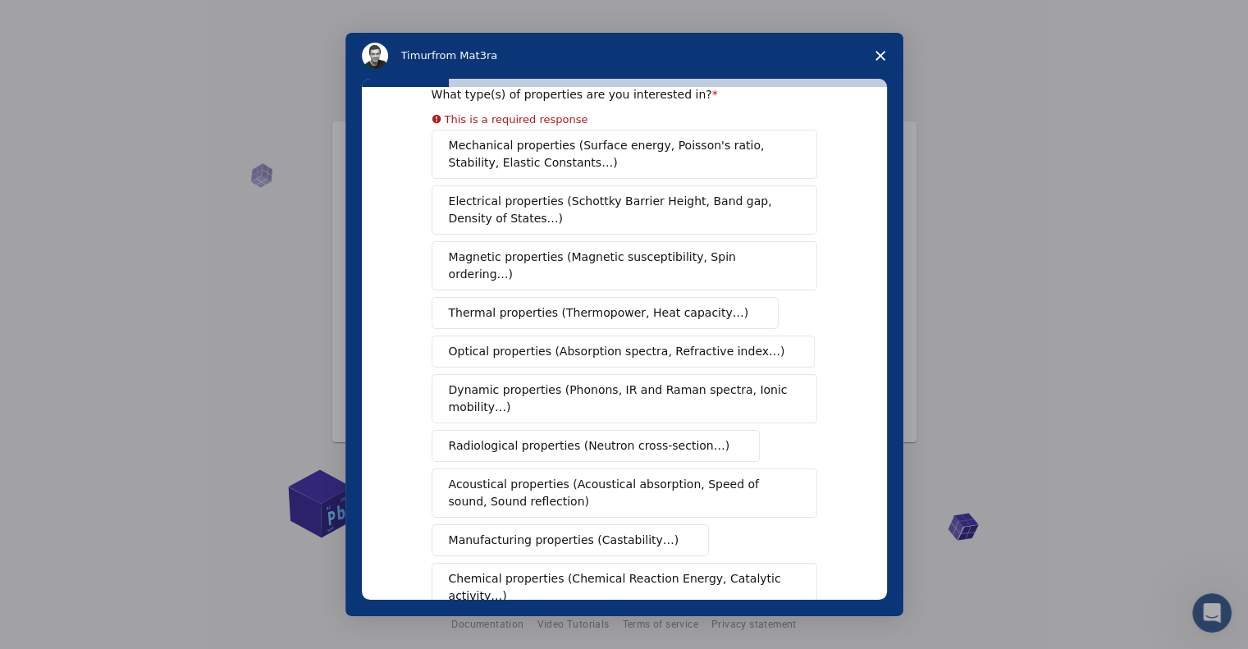
scroll to position [0, 0]
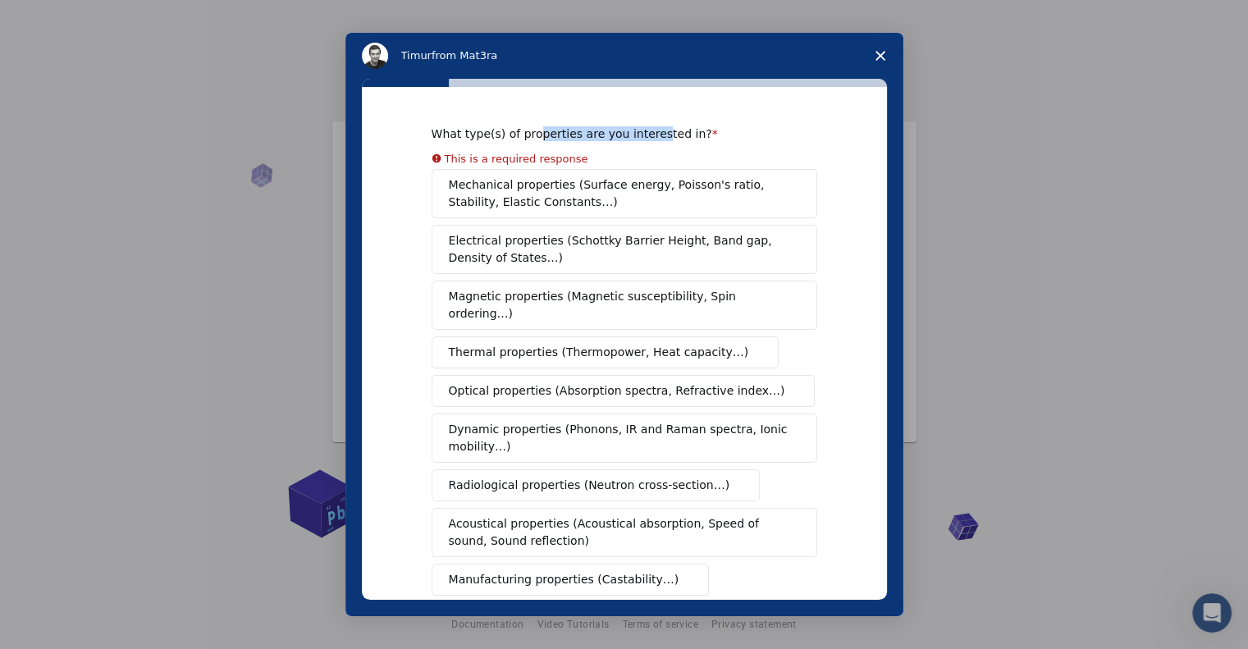
drag, startPoint x: 528, startPoint y: 138, endPoint x: 635, endPoint y: 140, distance: 106.7
click at [635, 140] on div "What type(s) of properties are you interested in?" at bounding box center [612, 133] width 361 height 15
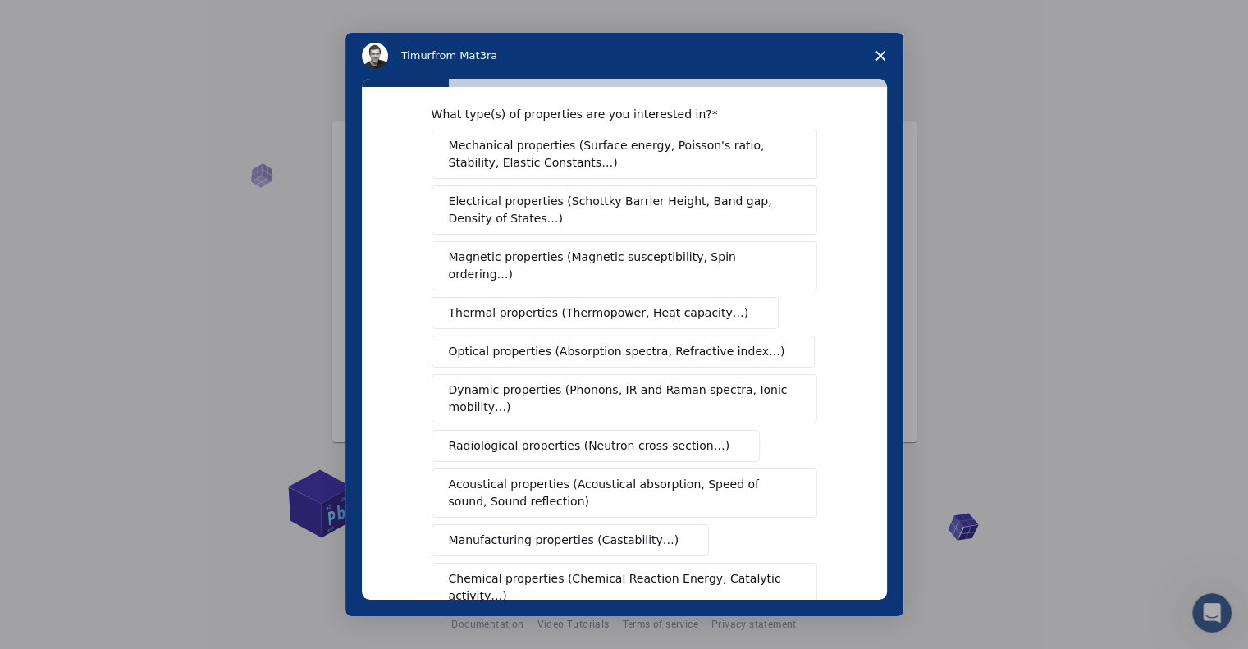
click at [620, 235] on div "Mechanical properties (Surface energy, Poisson's ratio, Stability, Elastic Cons…" at bounding box center [625, 371] width 386 height 483
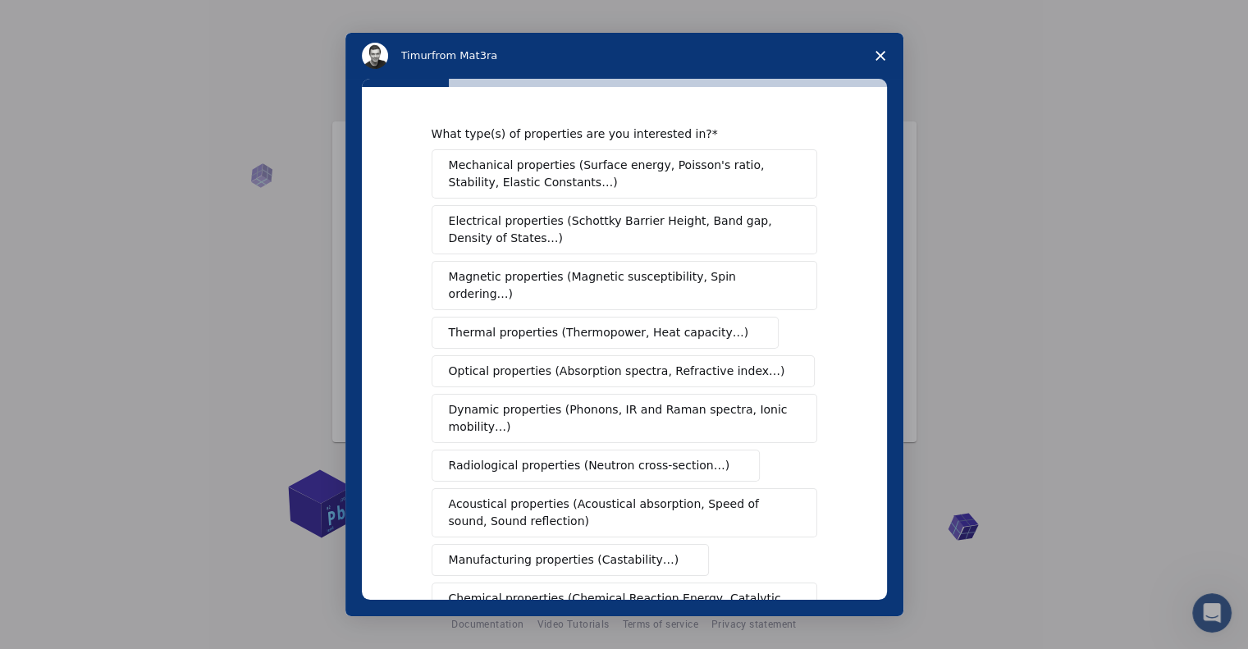
click at [620, 235] on span "Electrical properties (Schottky Barrier Height, Band gap, Density of States…)" at bounding box center [619, 230] width 341 height 34
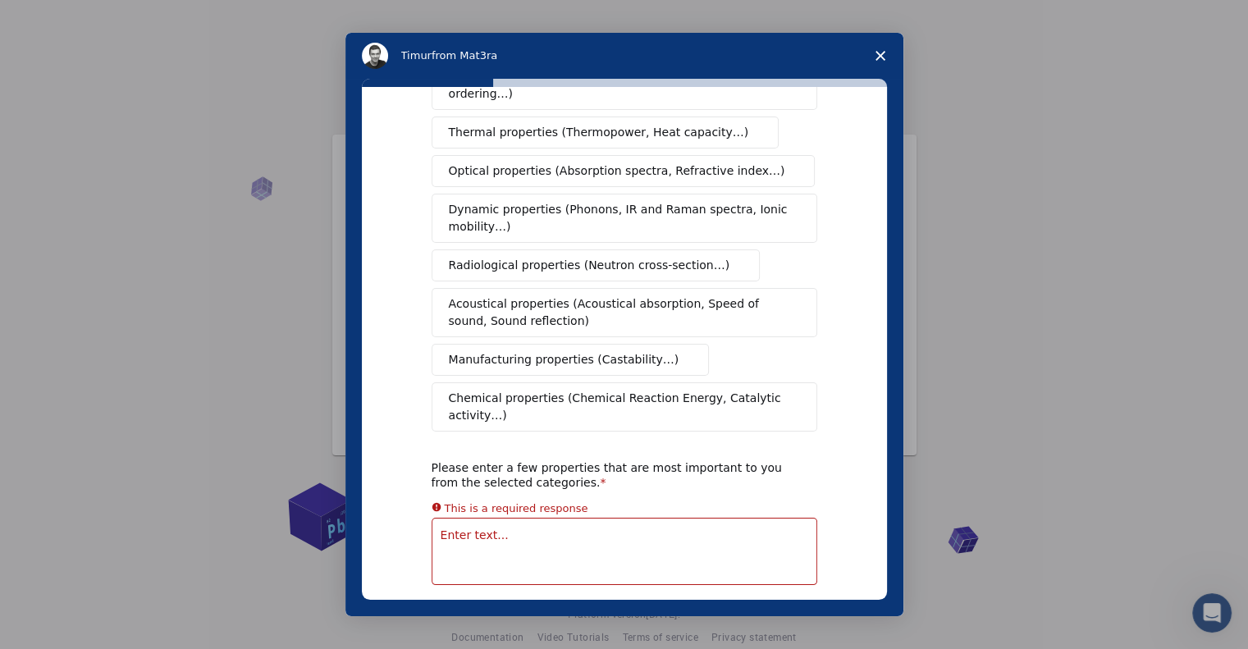
scroll to position [222, 0]
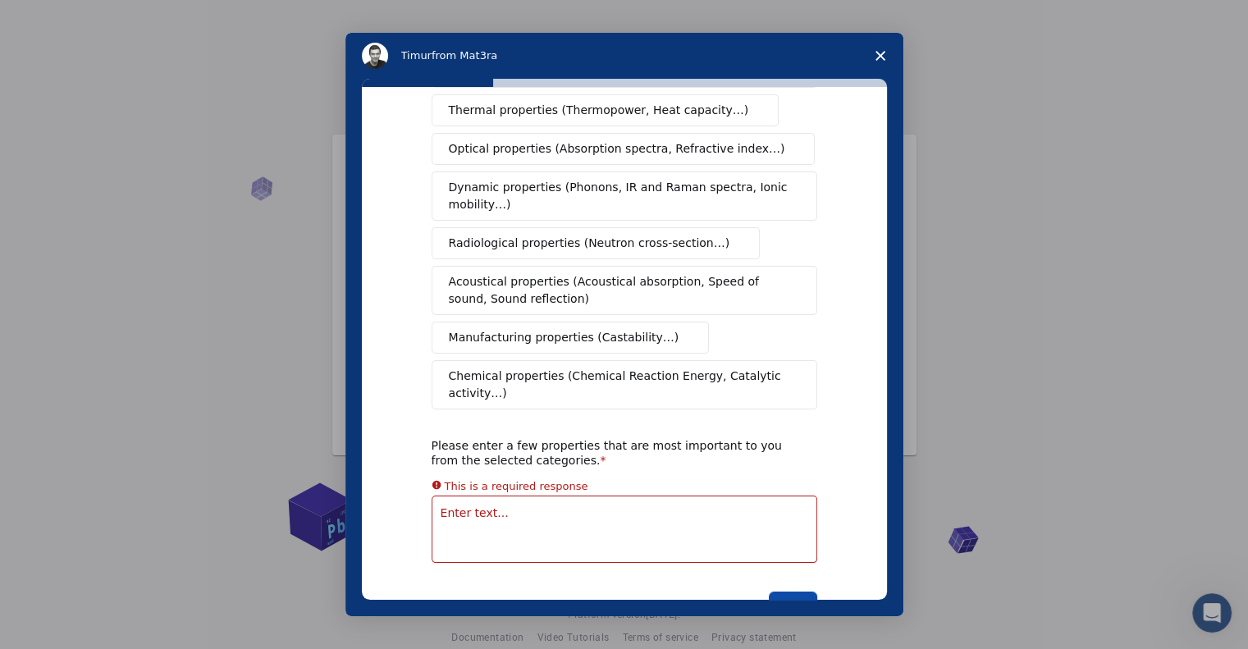
click at [777, 592] on button "Next" at bounding box center [793, 606] width 48 height 28
click at [792, 592] on button "Next" at bounding box center [793, 606] width 48 height 28
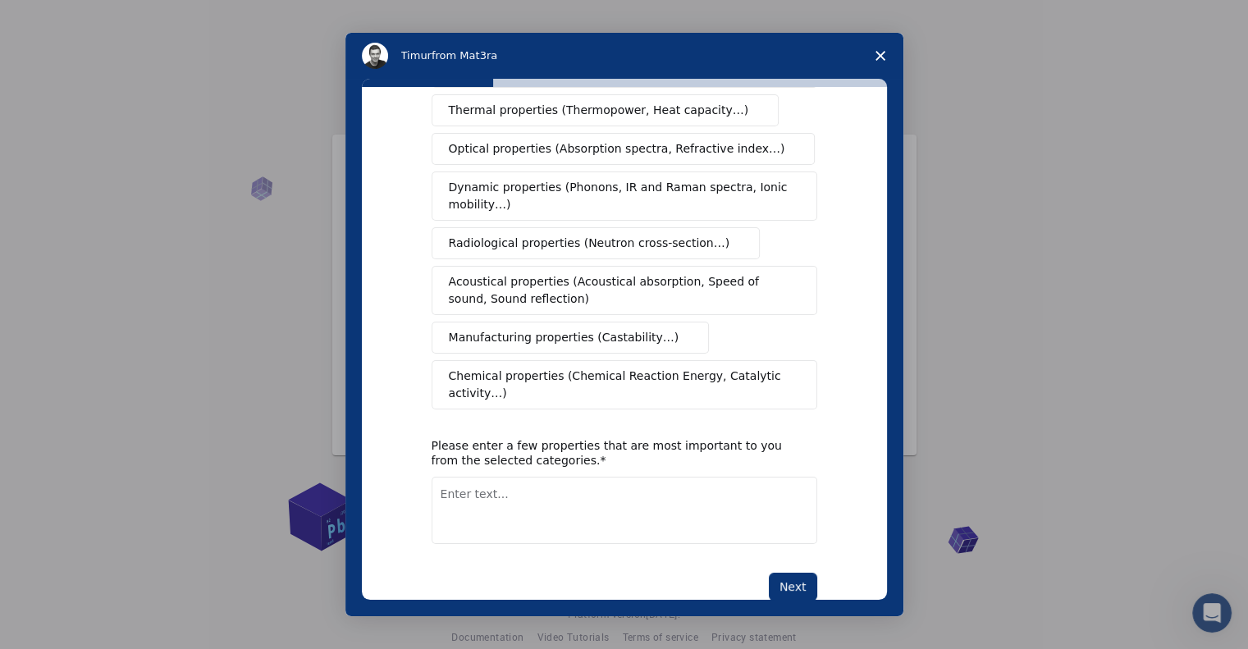
click at [608, 477] on textarea "Enter text..." at bounding box center [625, 510] width 386 height 67
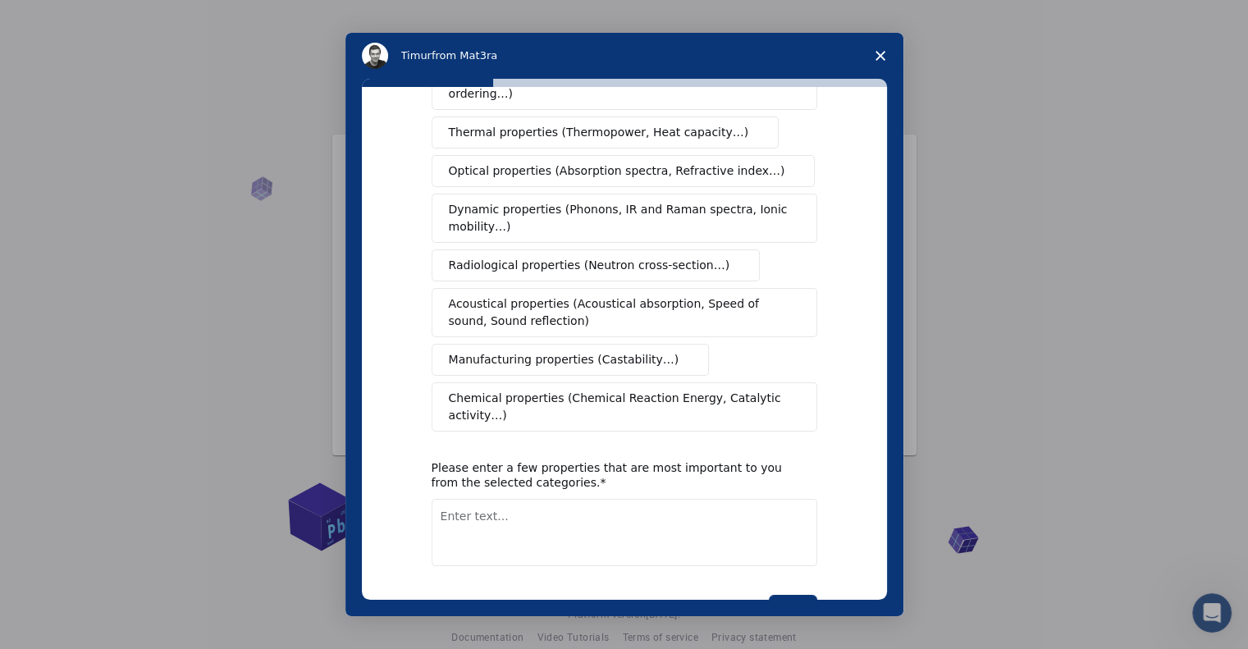
scroll to position [223, 0]
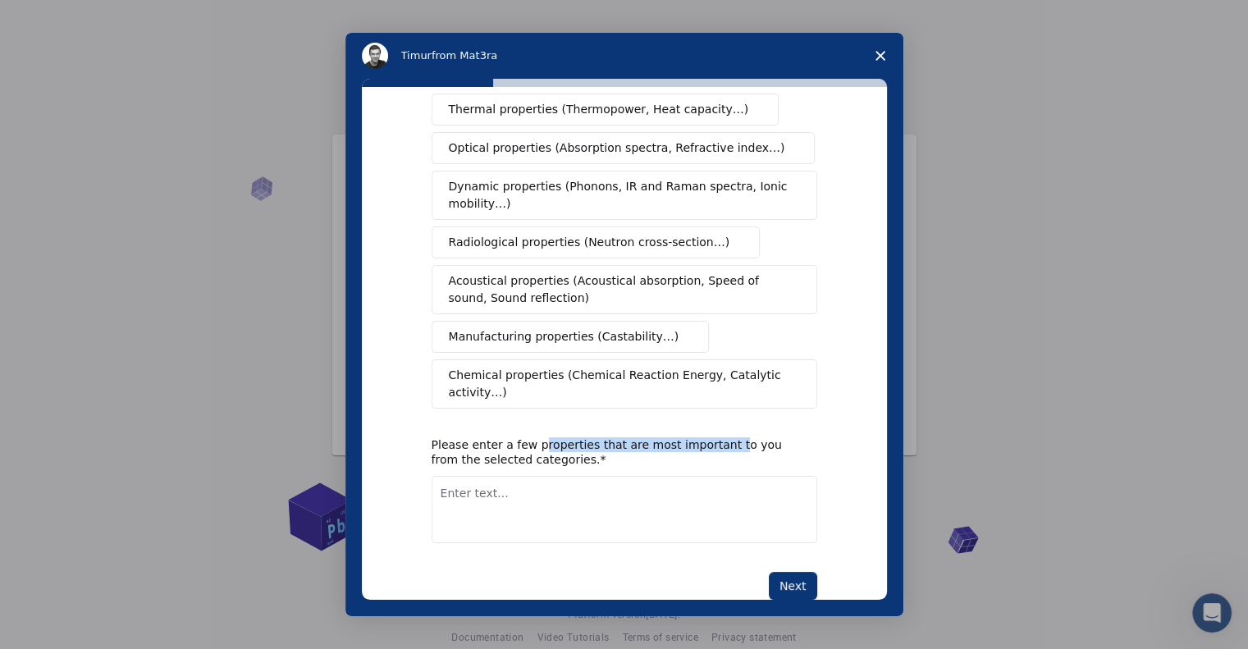
drag, startPoint x: 526, startPoint y: 413, endPoint x: 703, endPoint y: 406, distance: 177.4
click at [703, 437] on div "Please enter a few properties that are most important to you from the selected …" at bounding box center [612, 452] width 361 height 30
click at [659, 476] on textarea "Enter text..." at bounding box center [625, 509] width 386 height 67
type textarea "cpacitance"
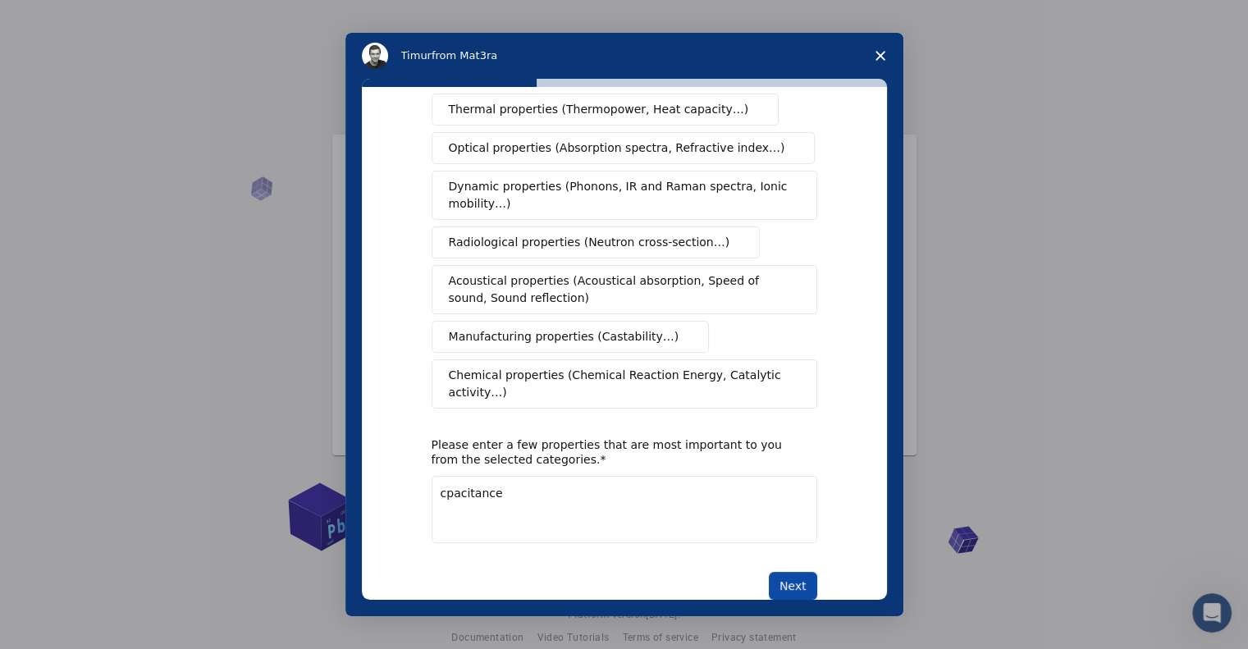
click at [797, 572] on button "Next" at bounding box center [793, 586] width 48 height 28
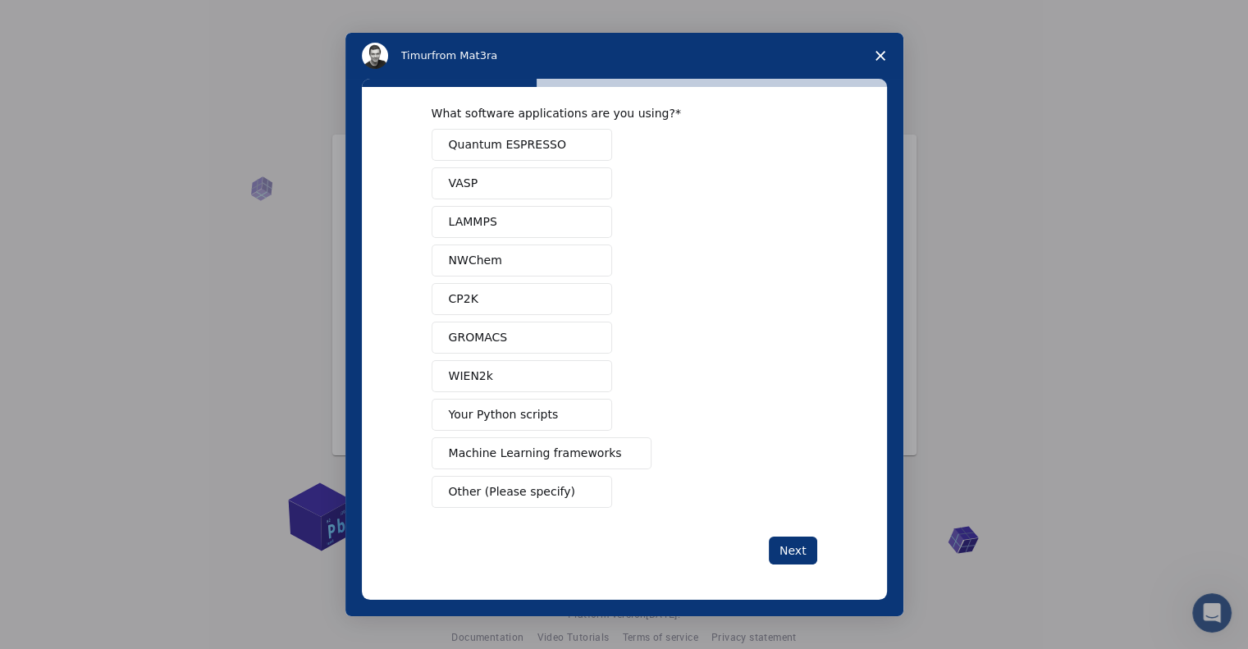
scroll to position [0, 0]
